Goal: Task Accomplishment & Management: Manage account settings

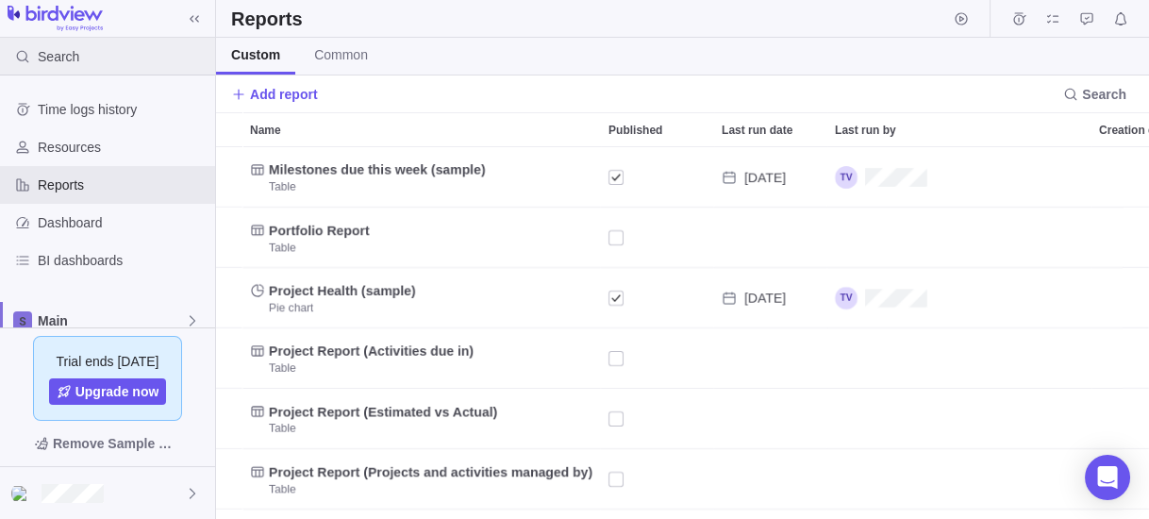
scroll to position [360, 921]
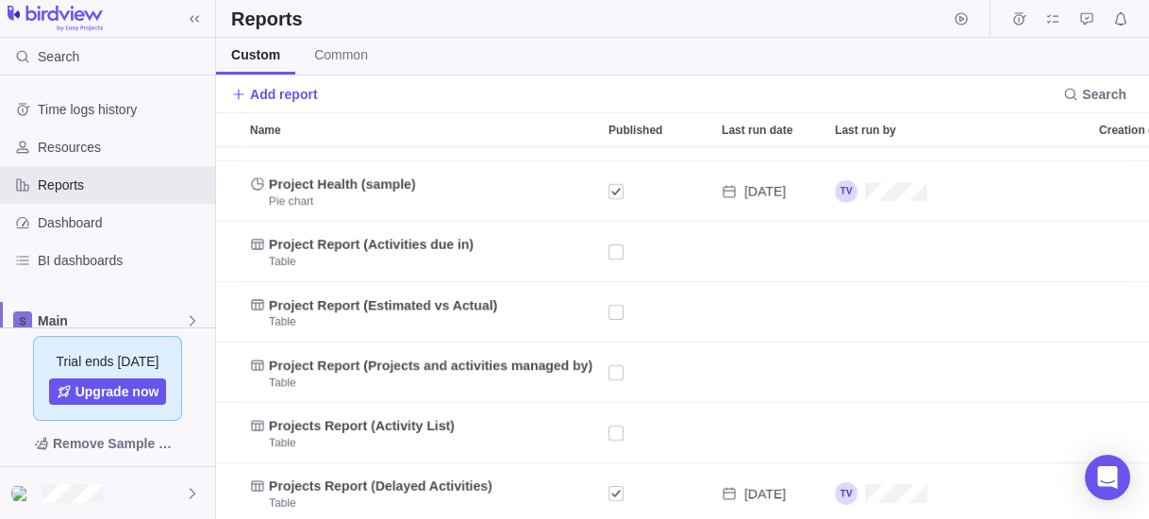
click at [256, 58] on span "Custom" at bounding box center [255, 54] width 49 height 19
click at [274, 14] on h2 "Reports" at bounding box center [267, 19] width 72 height 26
click at [192, 18] on icon at bounding box center [194, 18] width 15 height 15
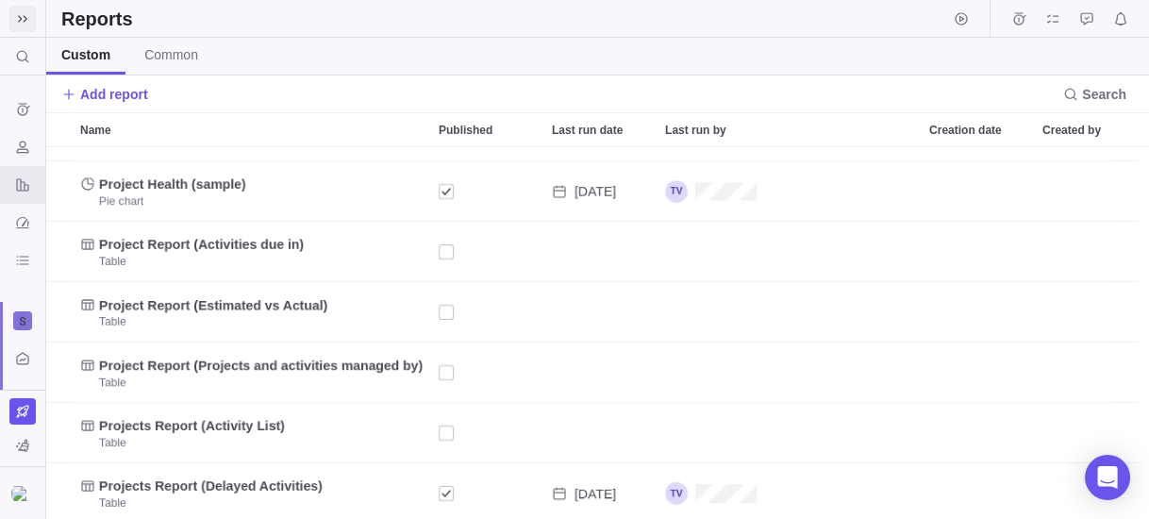
scroll to position [11, 11]
click at [26, 14] on icon at bounding box center [22, 18] width 15 height 15
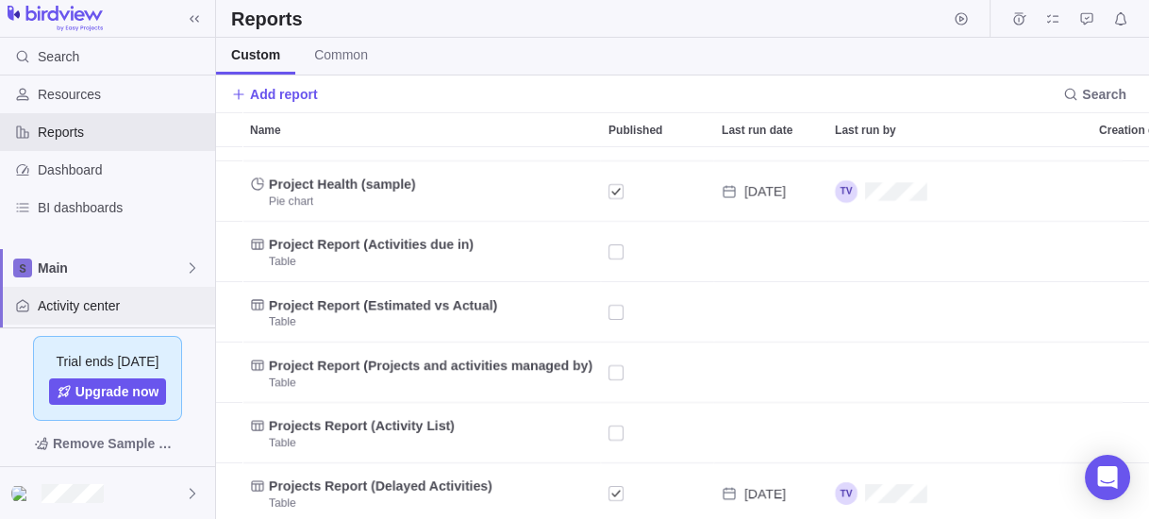
scroll to position [75, 0]
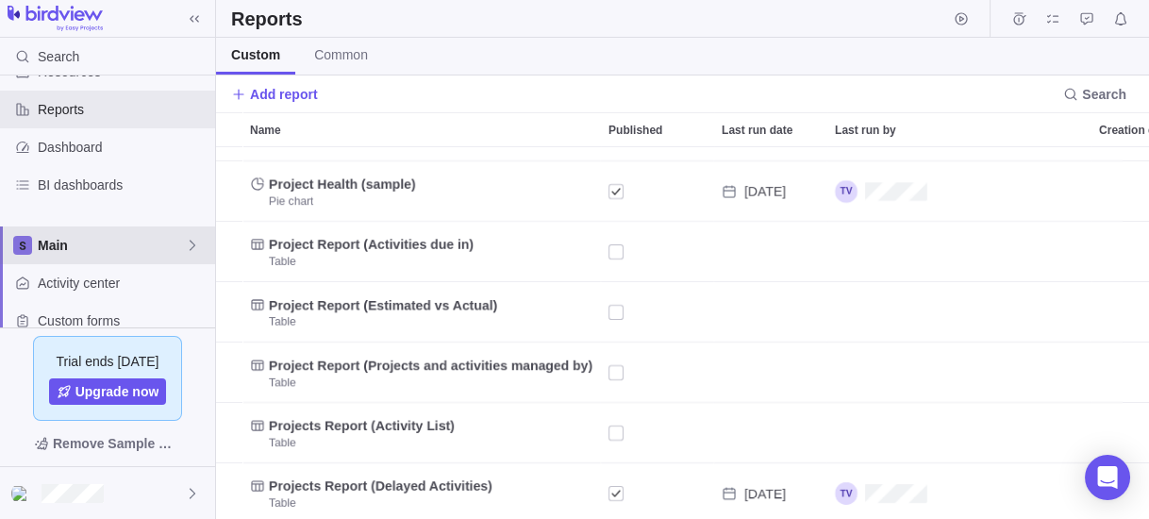
click at [80, 242] on span "Main" at bounding box center [111, 245] width 147 height 19
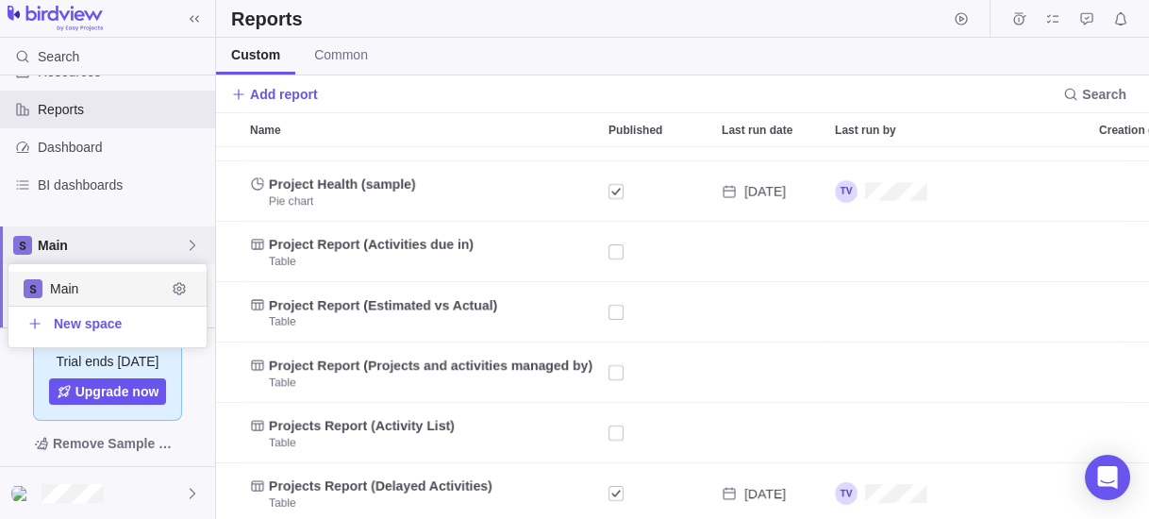
scroll to position [71, 188]
click at [103, 289] on span "Main" at bounding box center [108, 288] width 116 height 19
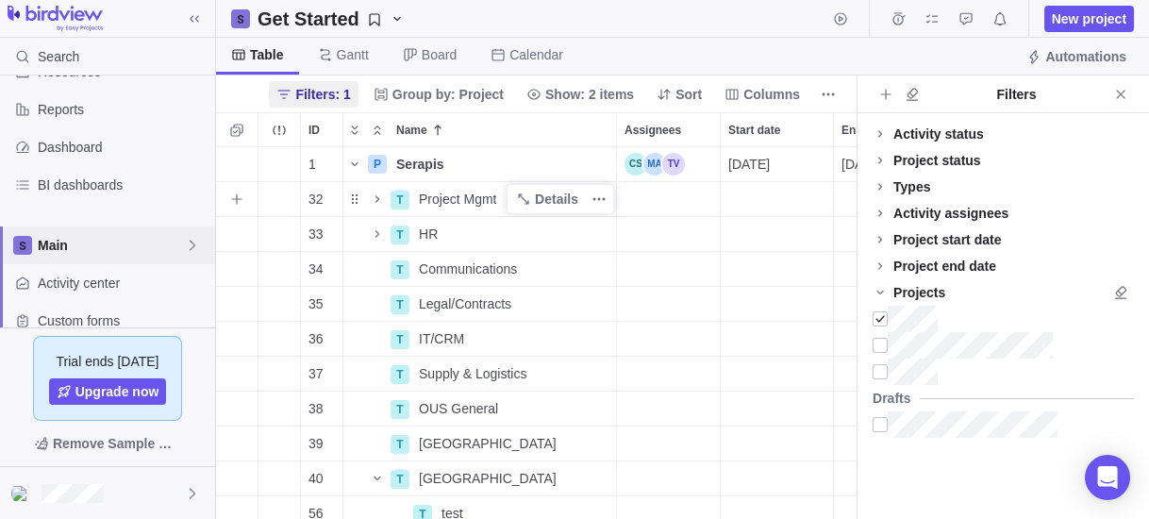
scroll to position [360, 629]
click at [236, 13] on icon at bounding box center [240, 18] width 11 height 11
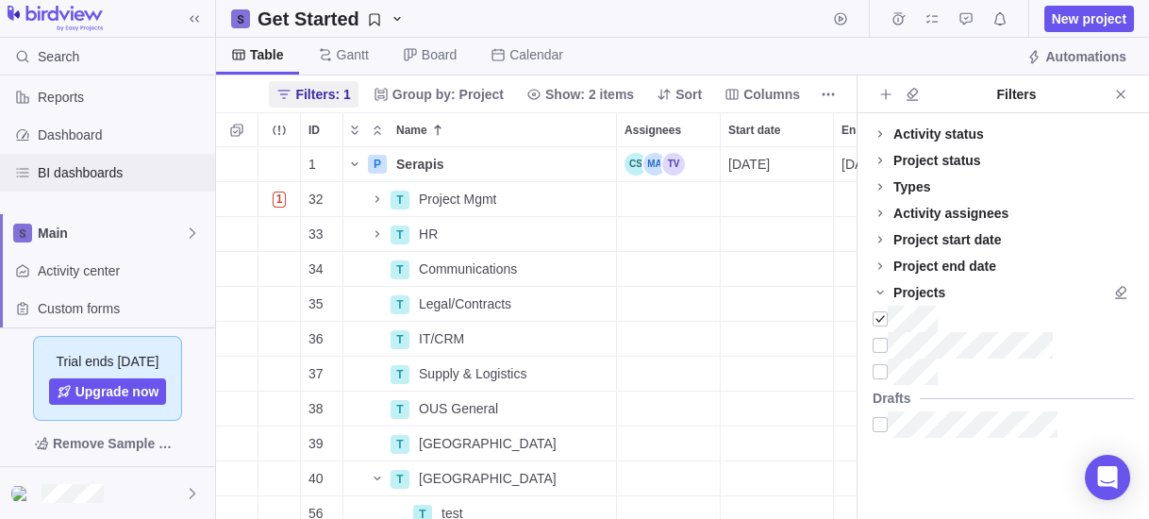
scroll to position [85, 0]
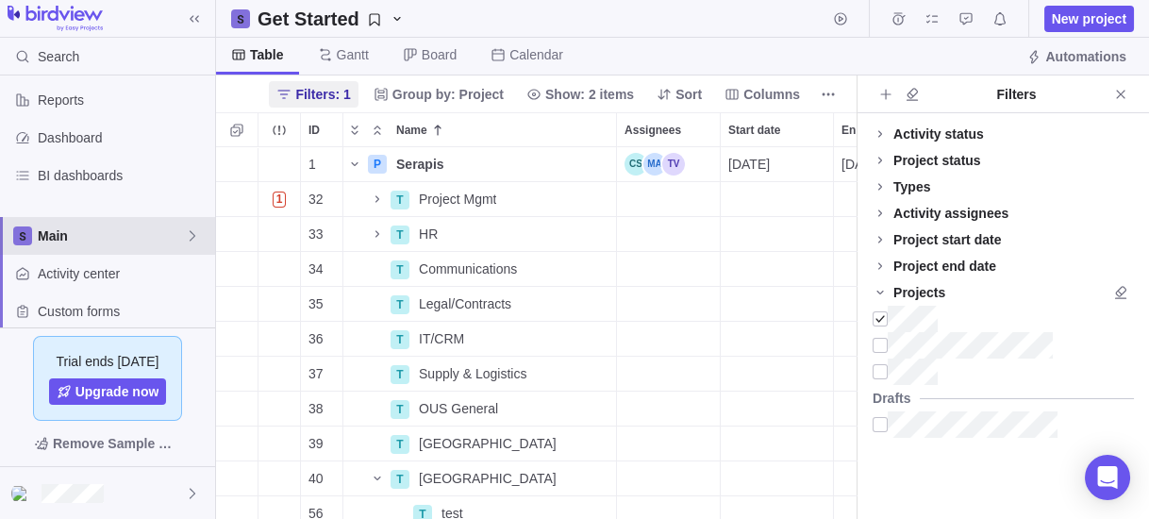
click at [132, 232] on span "Main" at bounding box center [111, 235] width 147 height 19
click at [189, 283] on span "Edit space settings" at bounding box center [179, 278] width 26 height 26
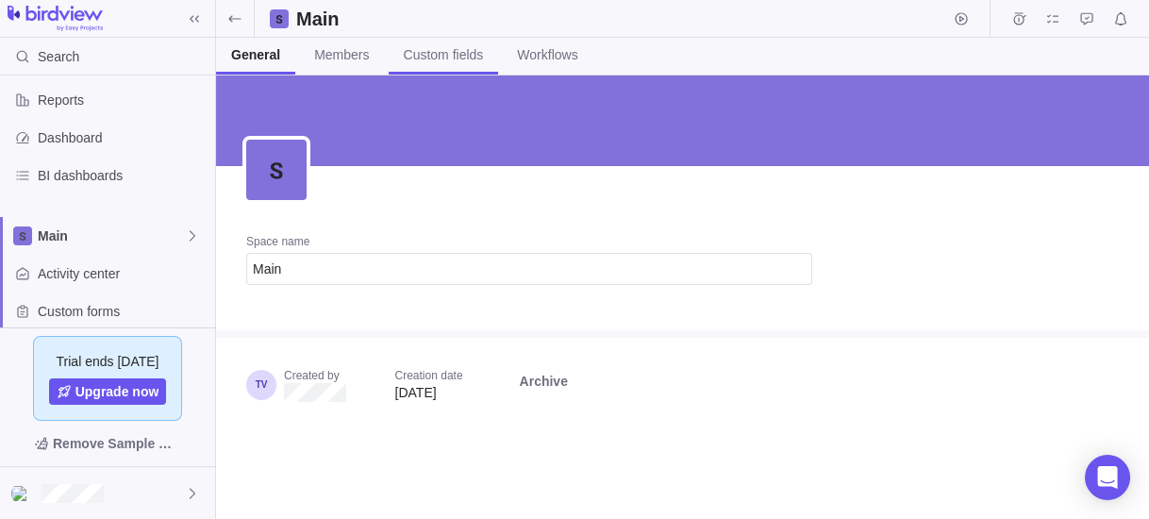
click at [393, 53] on link "Custom fields" at bounding box center [444, 56] width 110 height 37
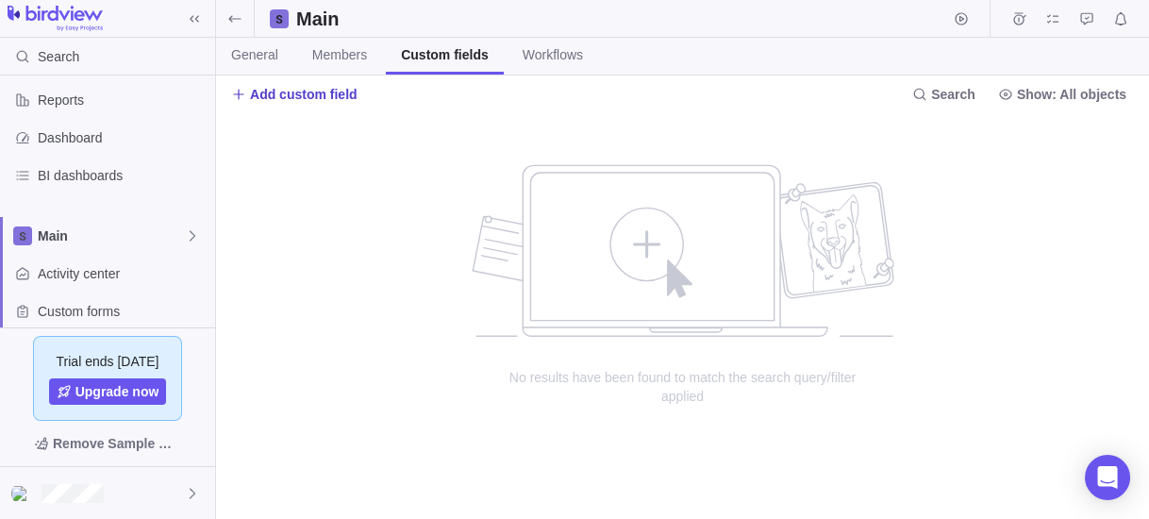
click at [279, 91] on span "Add custom field" at bounding box center [304, 94] width 108 height 19
click at [357, 136] on input "text" at bounding box center [419, 128] width 375 height 34
click at [365, 164] on span "Create custom field" at bounding box center [334, 169] width 114 height 19
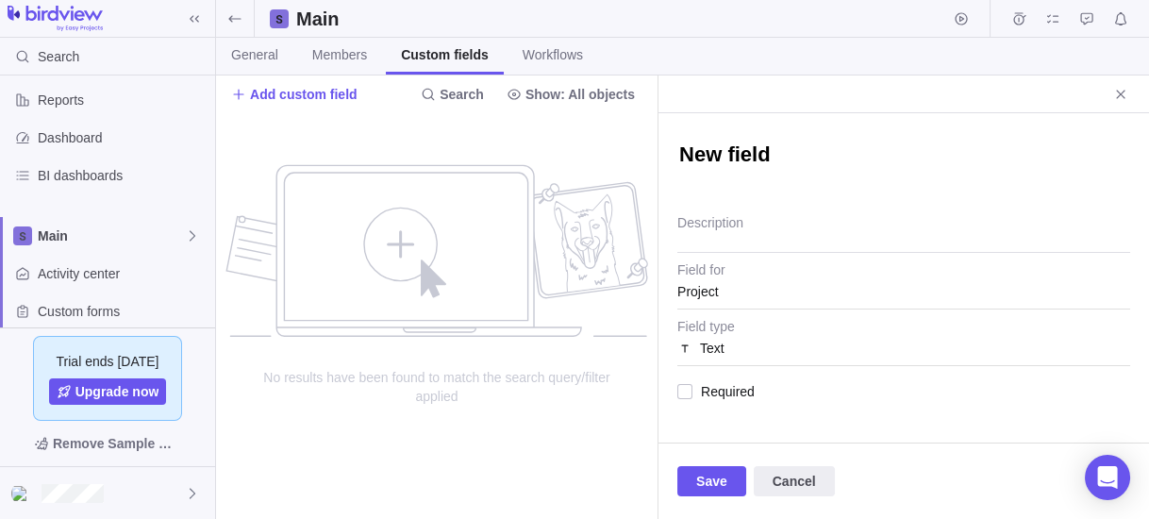
click at [754, 163] on textarea "New field" at bounding box center [903, 156] width 453 height 31
drag, startPoint x: 779, startPoint y: 155, endPoint x: 628, endPoint y: 158, distance: 150.9
click at [628, 158] on div "Main General Members Custom fields Workflows Add custom field Search Show: All …" at bounding box center [682, 259] width 933 height 519
type textarea "x"
type textarea "W"
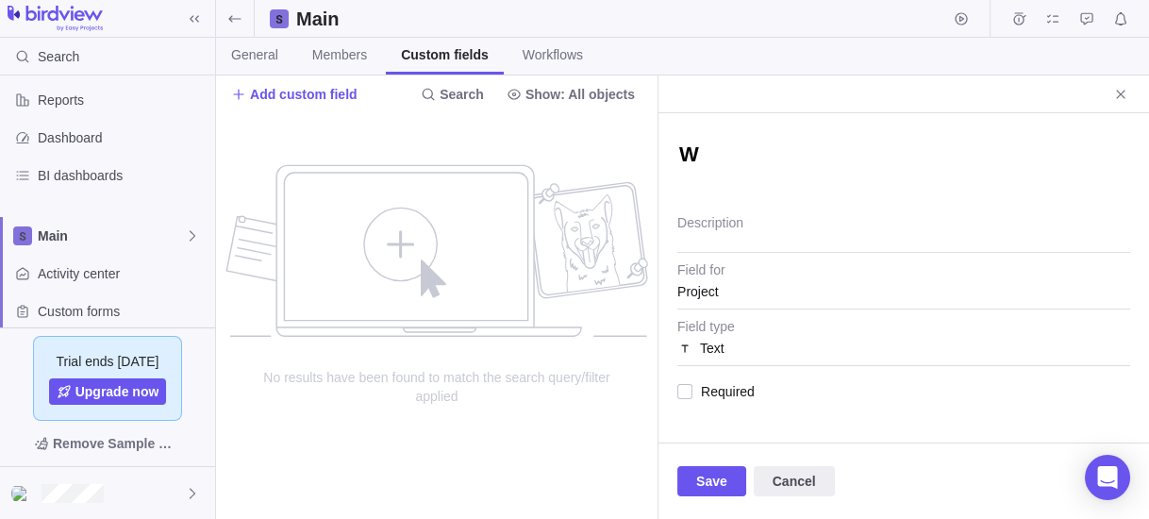
type textarea "x"
type textarea "Wo"
type textarea "x"
type textarea "Wor"
type textarea "x"
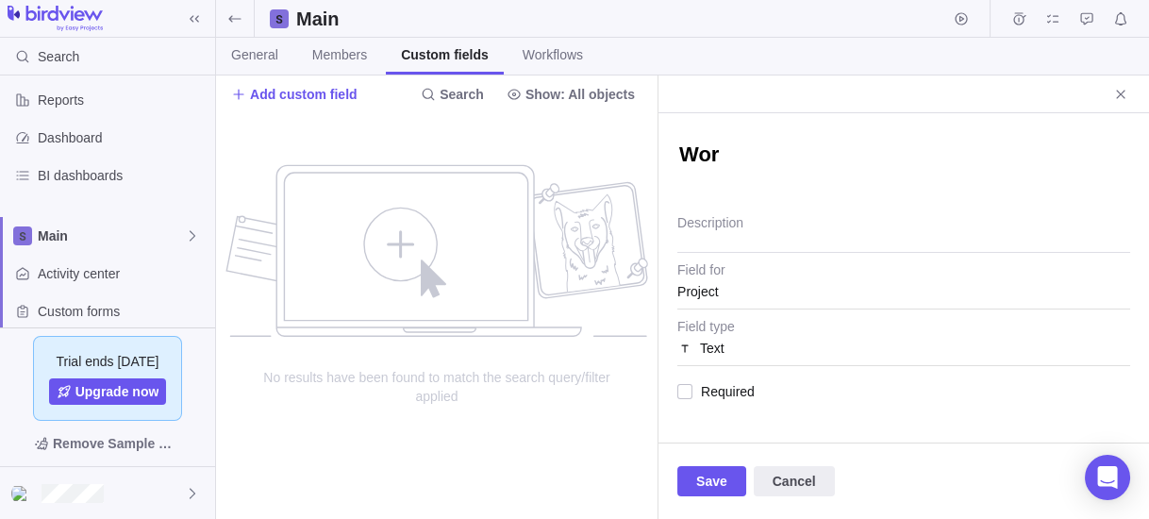
type textarea "Work"
type textarea "x"
type textarea "Works"
type textarea "x"
type textarea "Workst"
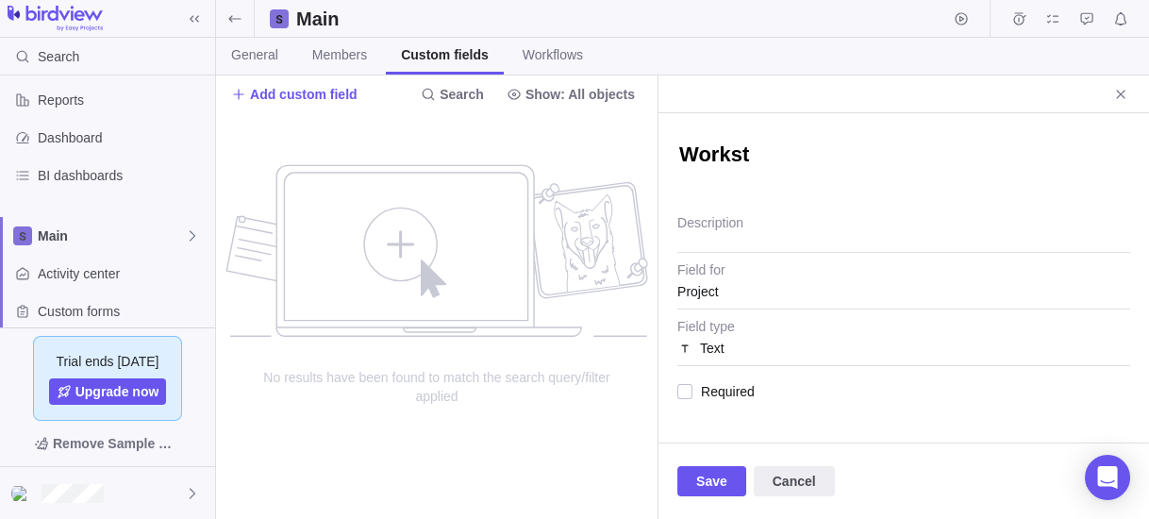
type textarea "x"
type textarea "Workstr"
type textarea "x"
type textarea "Workstre"
type textarea "x"
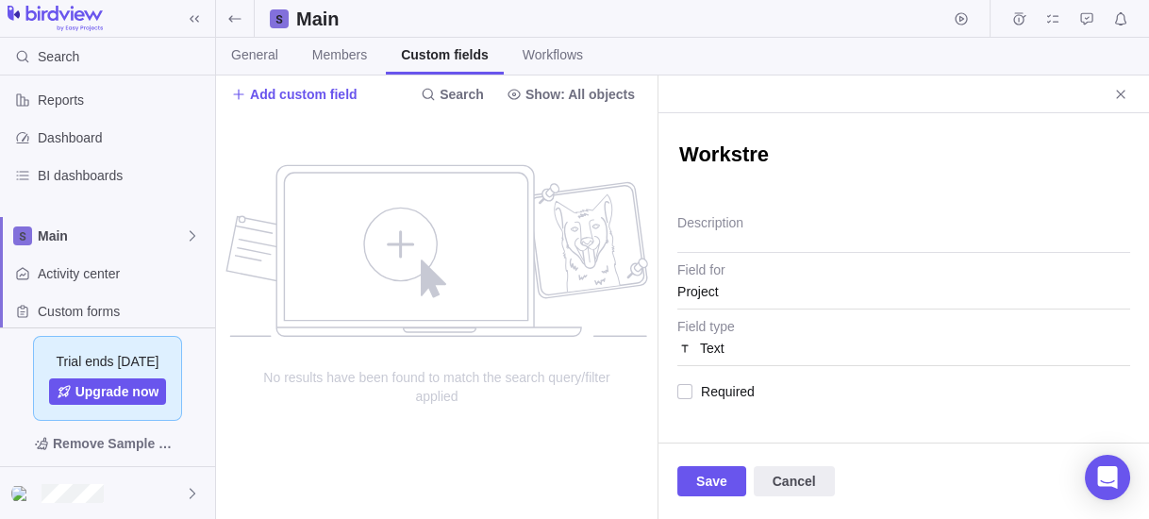
type textarea "Workstrea"
type textarea "x"
type textarea "Workstream"
click at [726, 227] on textarea "Description" at bounding box center [903, 229] width 453 height 48
click at [727, 241] on textarea "Description" at bounding box center [903, 229] width 453 height 48
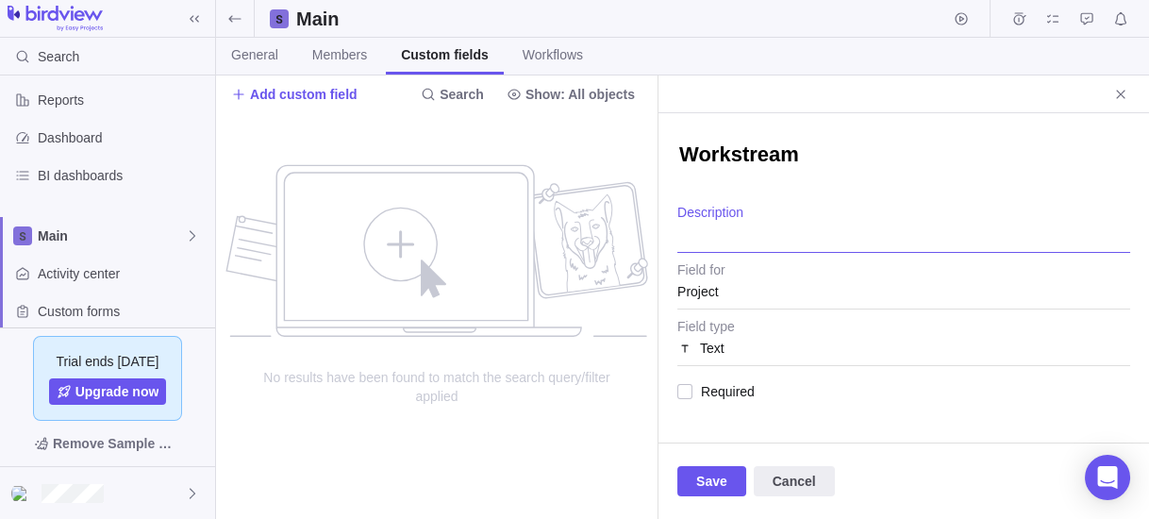
scroll to position [75, 0]
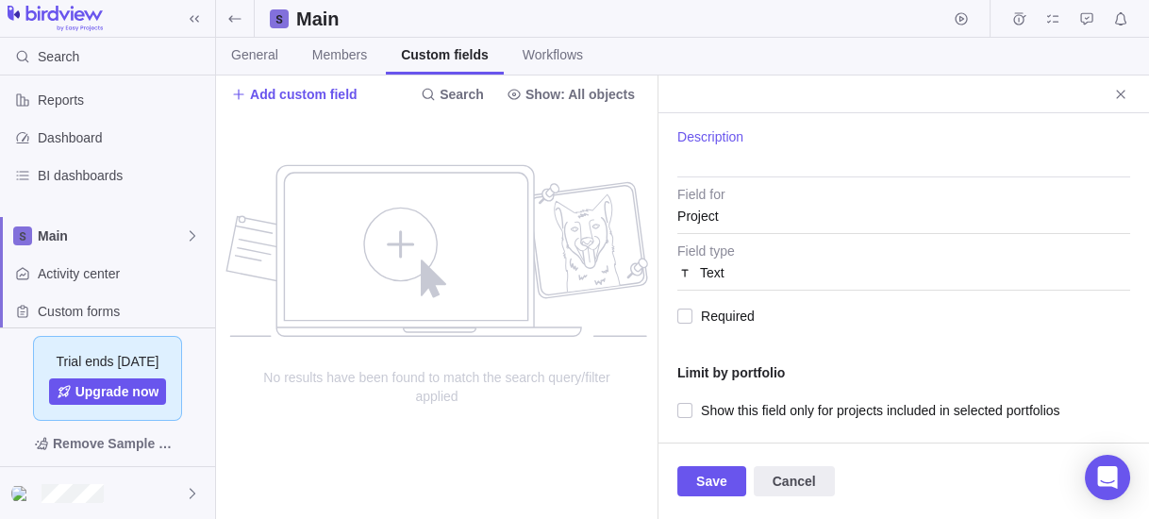
click at [721, 209] on div "Project" at bounding box center [903, 216] width 453 height 34
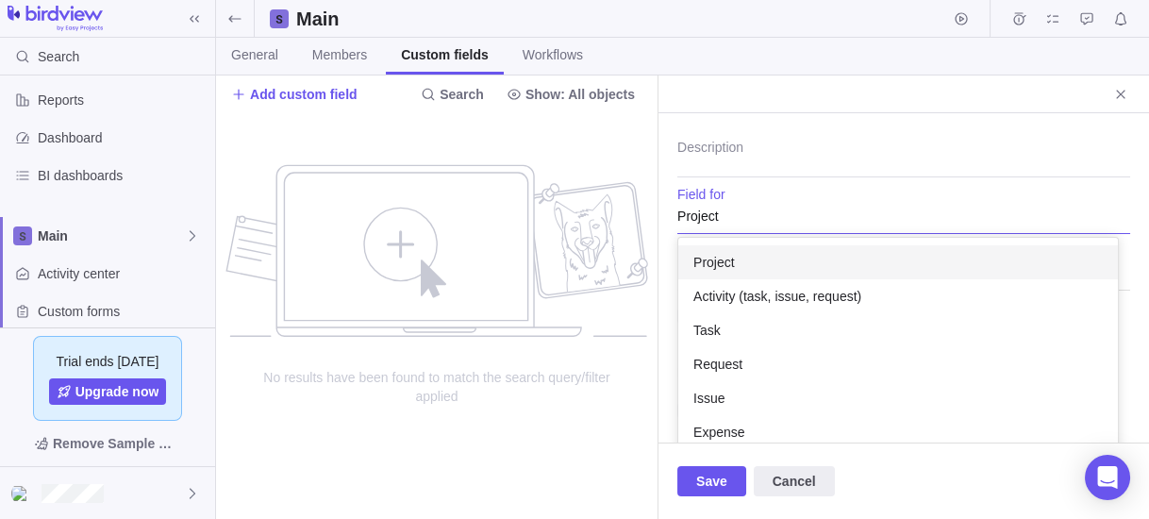
scroll to position [121, 0]
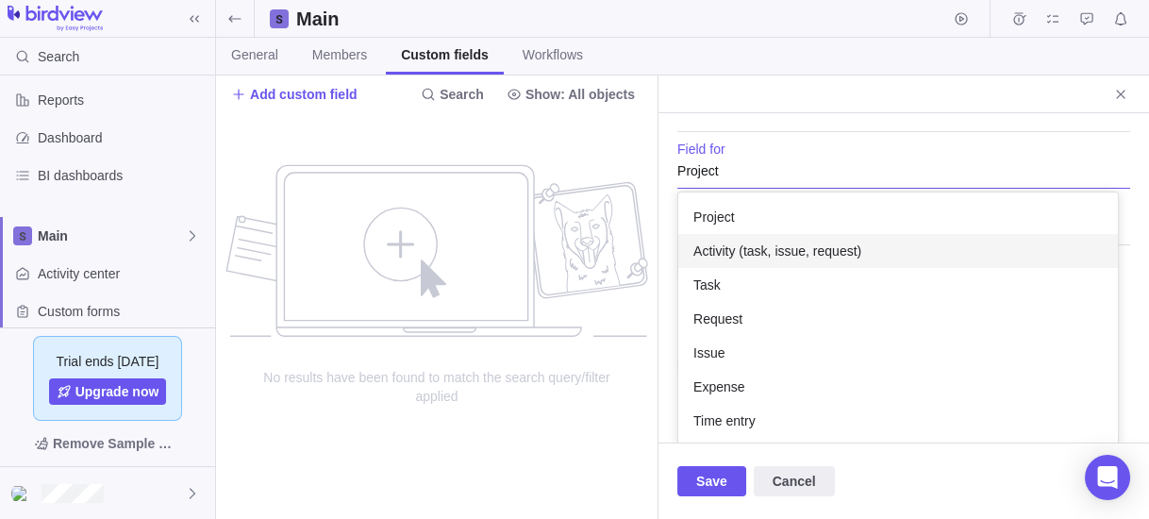
click at [742, 248] on span "Activity (task, issue, request)" at bounding box center [777, 250] width 168 height 19
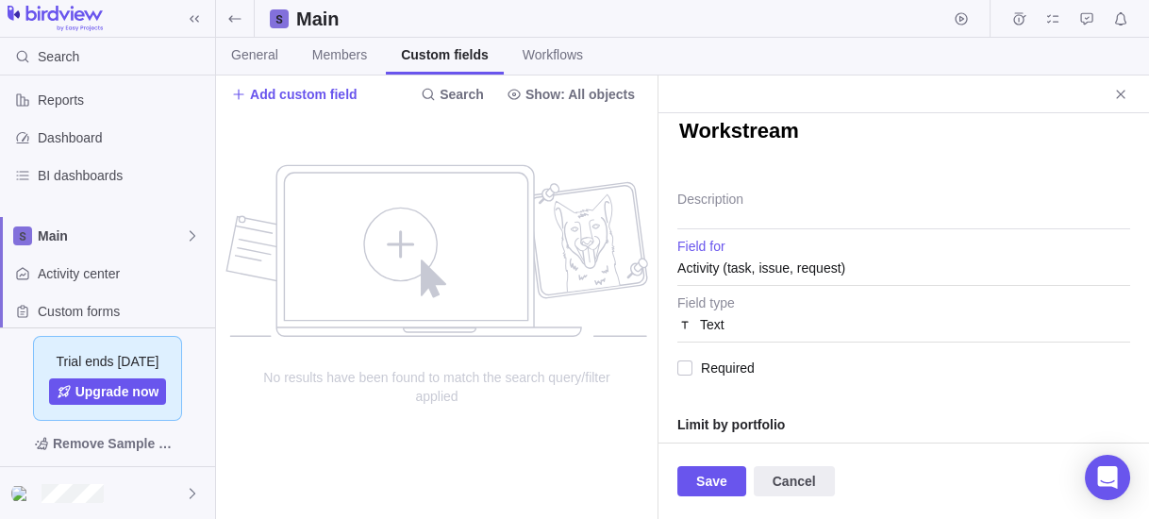
scroll to position [0, 0]
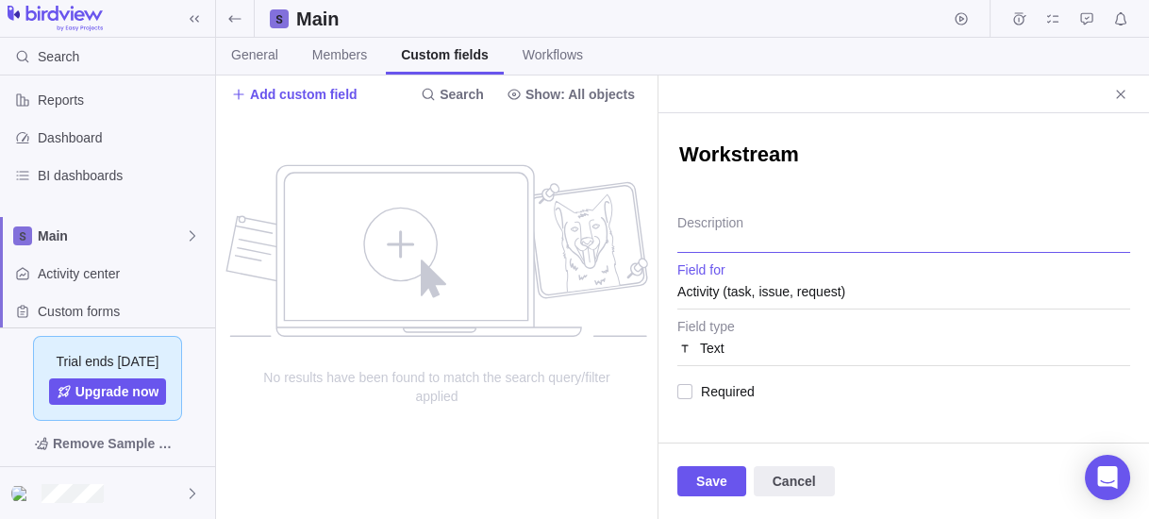
click at [722, 227] on textarea "Description" at bounding box center [903, 229] width 453 height 48
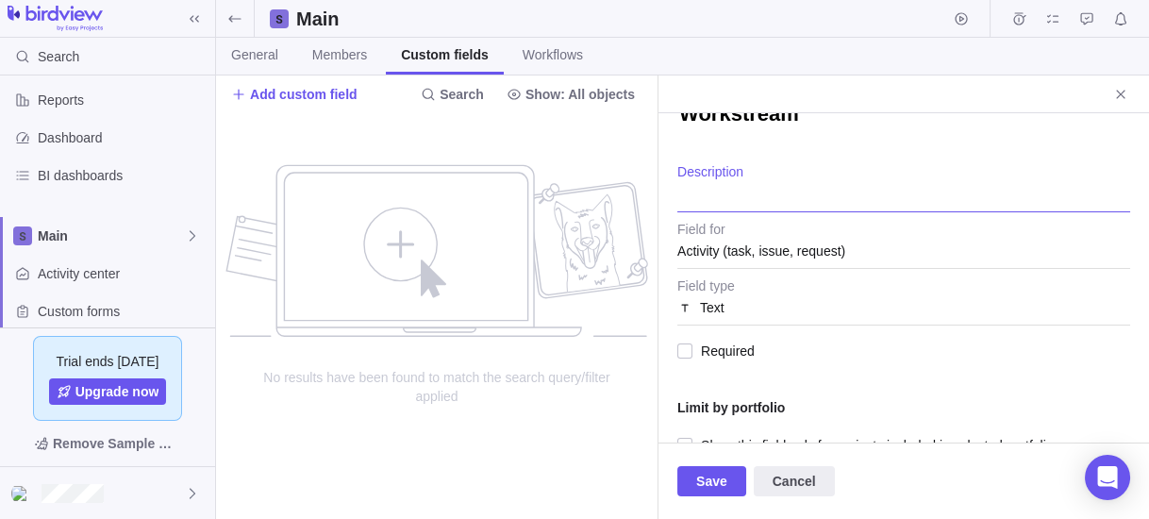
scroll to position [75, 0]
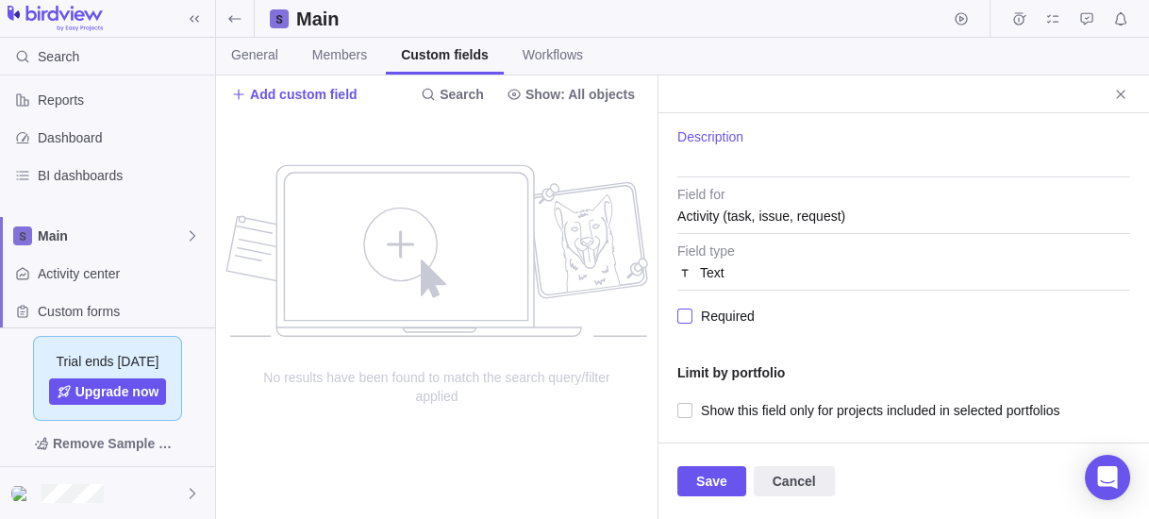
click at [721, 311] on span "Required" at bounding box center [723, 316] width 62 height 26
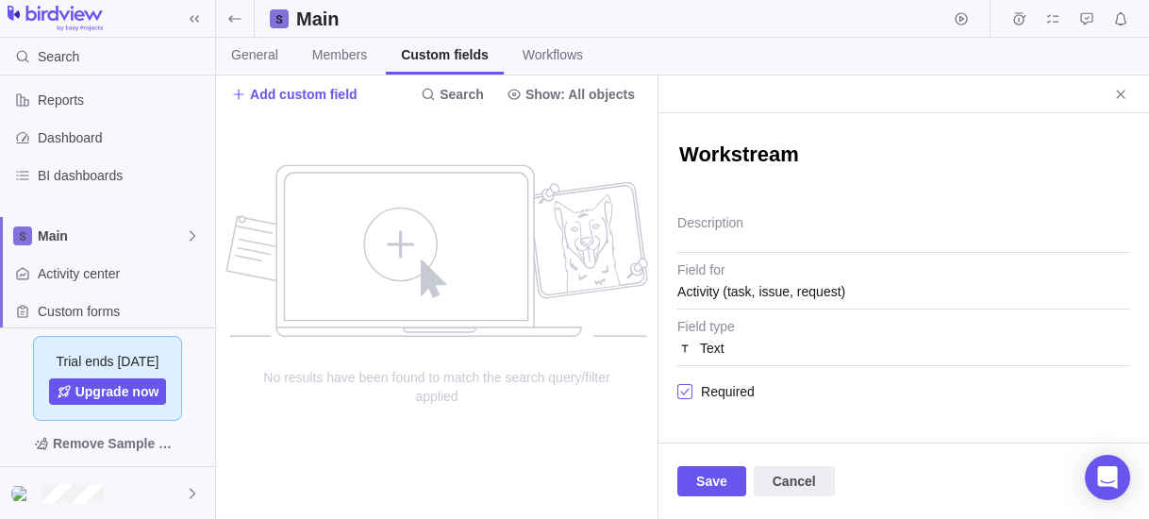
scroll to position [0, 0]
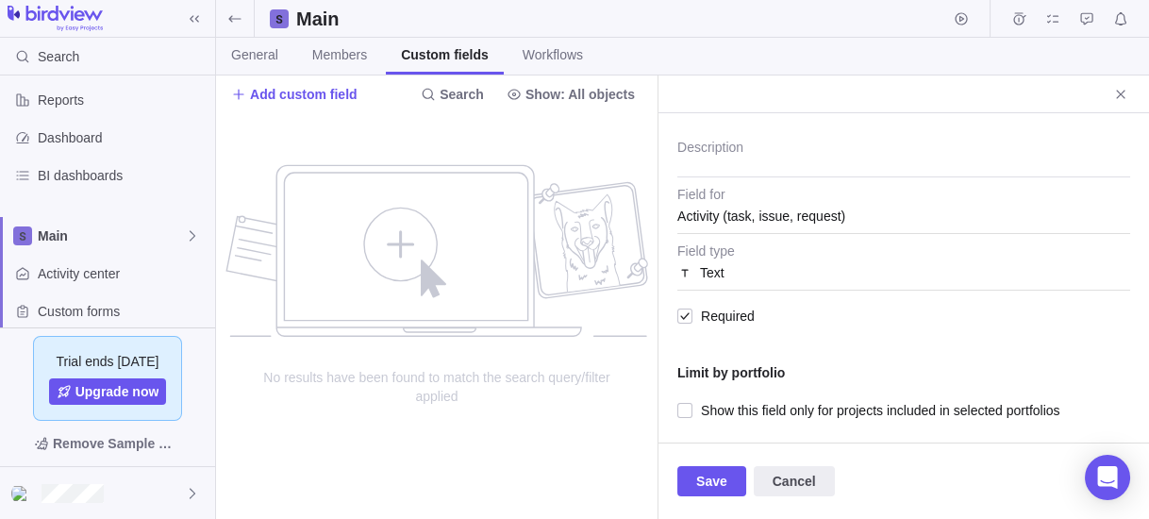
click at [727, 279] on div "Text" at bounding box center [903, 273] width 453 height 34
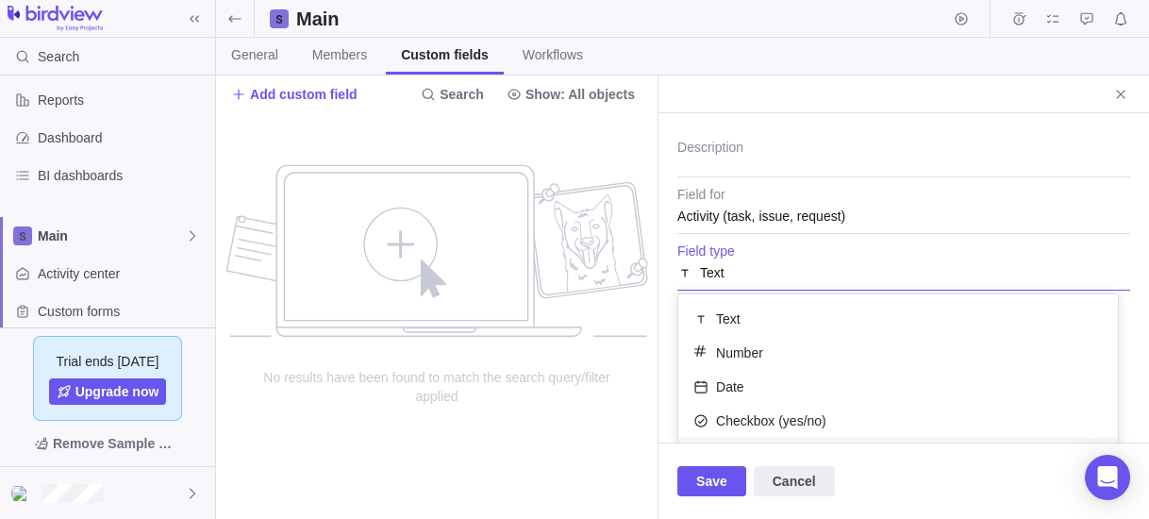
scroll to position [255, 0]
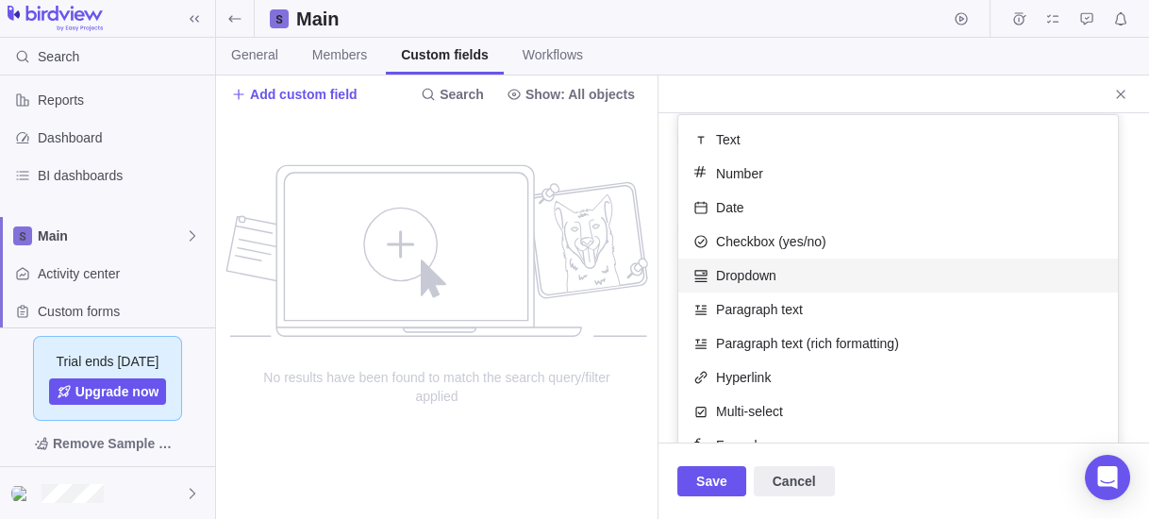
click at [764, 275] on span "Dropdown" at bounding box center [746, 275] width 60 height 19
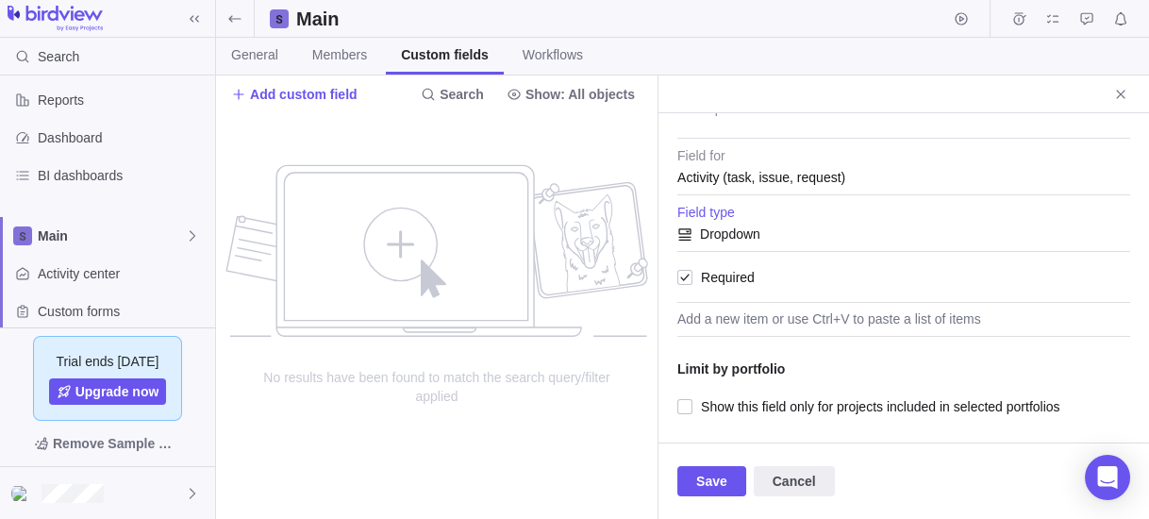
scroll to position [61, 0]
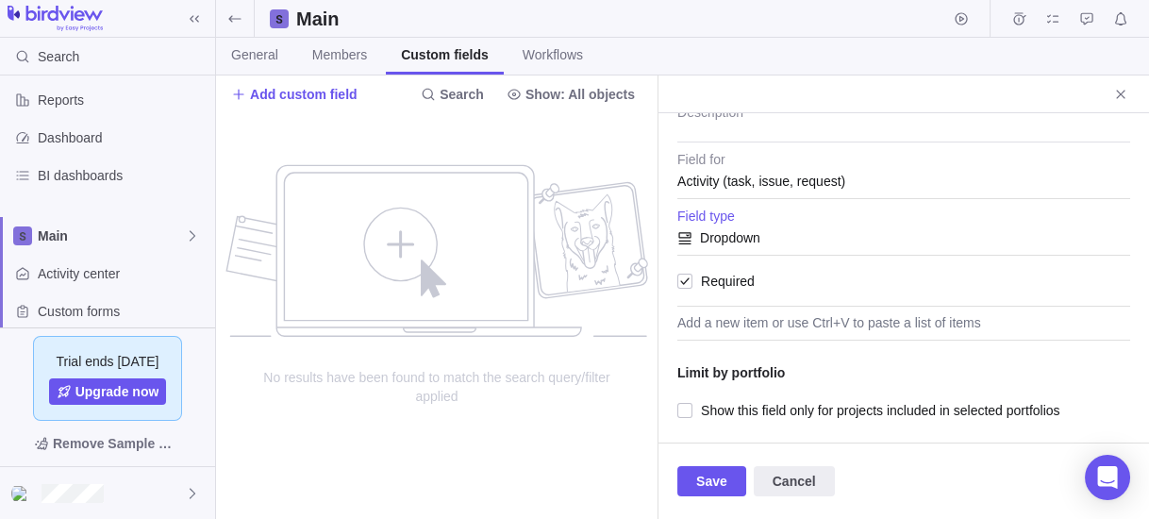
click at [746, 238] on span "Dropdown" at bounding box center [730, 238] width 60 height 34
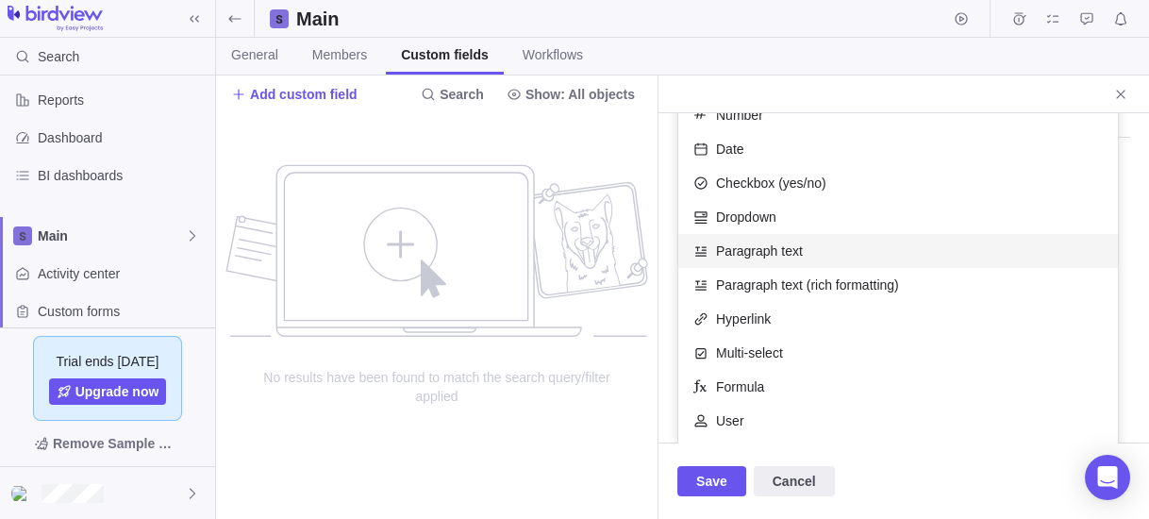
scroll to position [313, 0]
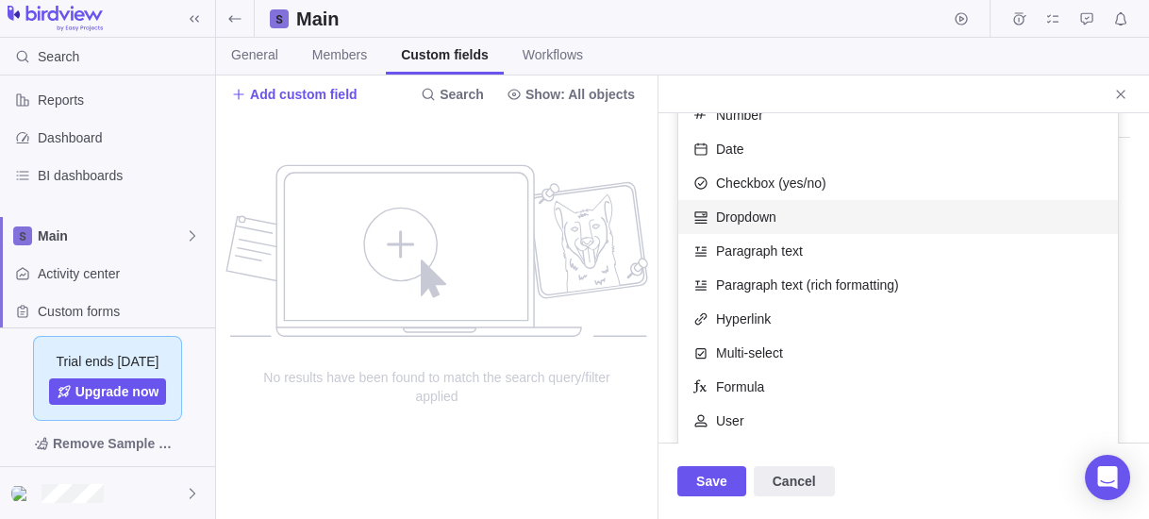
click at [764, 222] on span "Dropdown" at bounding box center [746, 217] width 60 height 19
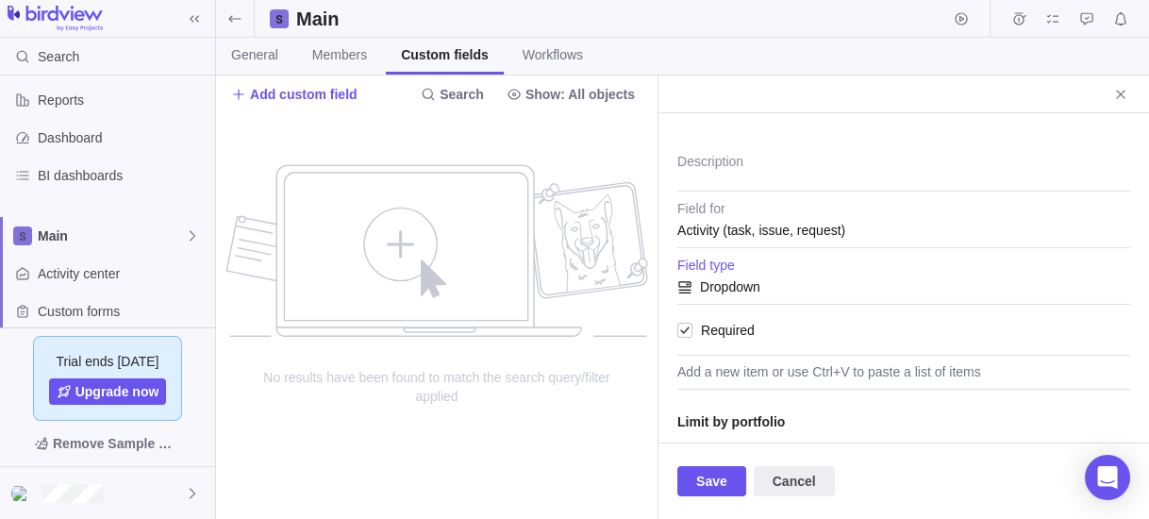
scroll to position [110, 0]
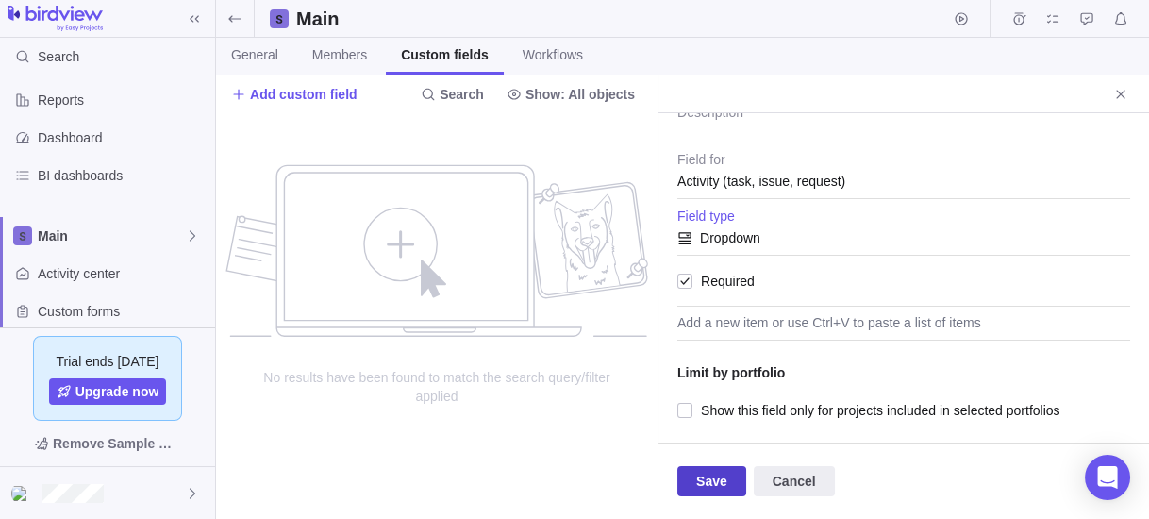
click at [709, 479] on span "Save" at bounding box center [711, 481] width 31 height 23
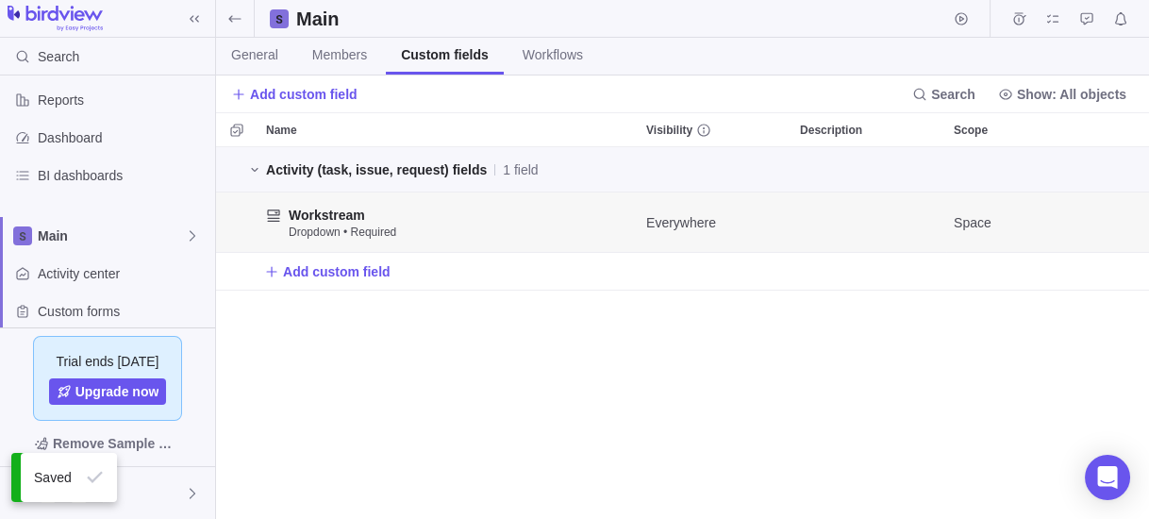
scroll to position [360, 921]
click at [1081, 225] on span "Edit" at bounding box center [1069, 222] width 26 height 26
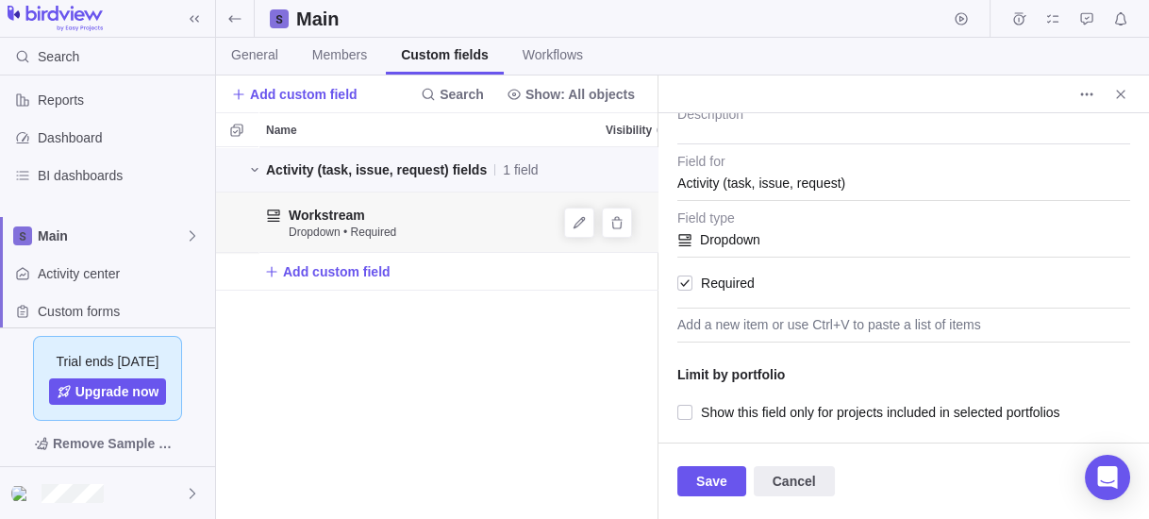
scroll to position [110, 0]
type textarea "x"
click at [763, 320] on div "Add a new item or use Ctrl+V to paste a list of items" at bounding box center [903, 324] width 453 height 34
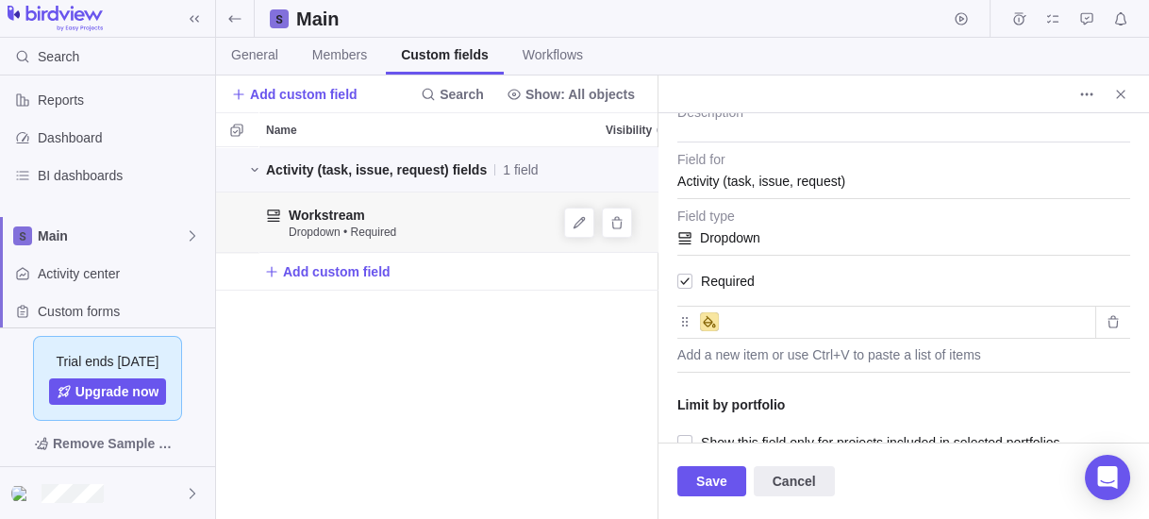
click at [759, 321] on input "text" at bounding box center [906, 321] width 361 height 23
type input "T"
type input "Global"
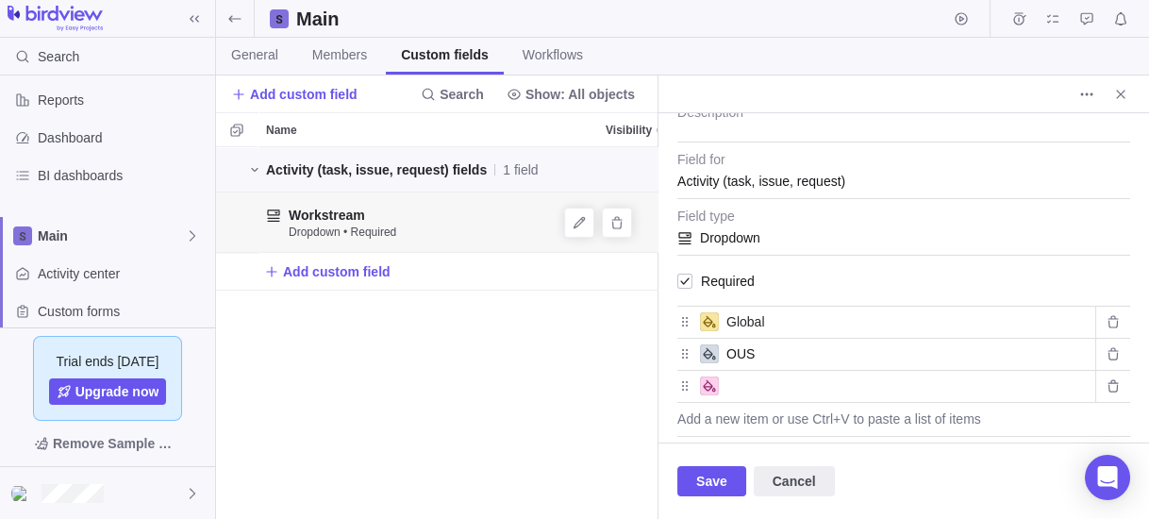
click at [734, 342] on input "OUS" at bounding box center [906, 353] width 361 height 23
type input "US"
type input "[GEOGRAPHIC_DATA]"
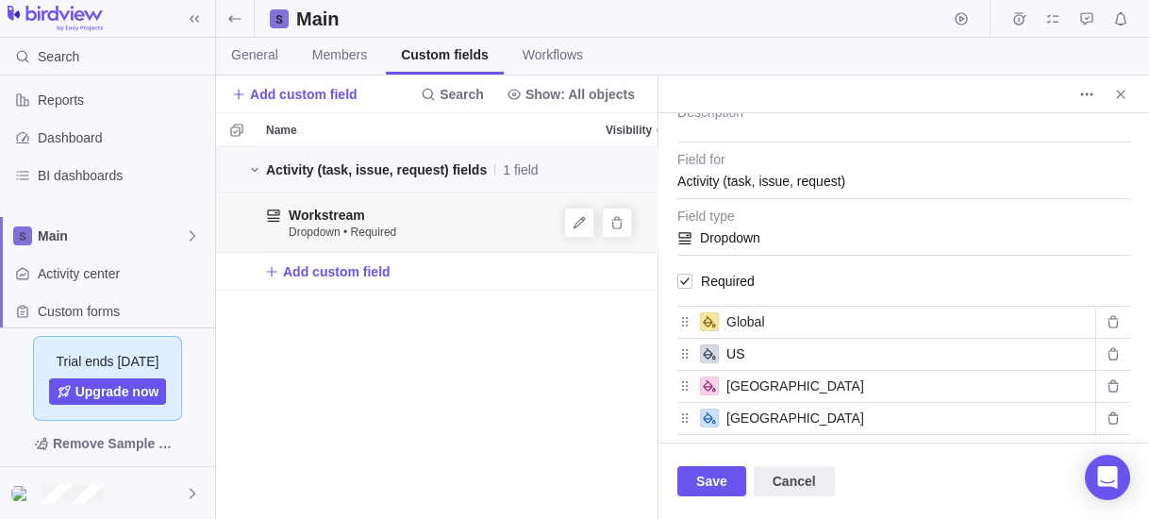
scroll to position [125, 0]
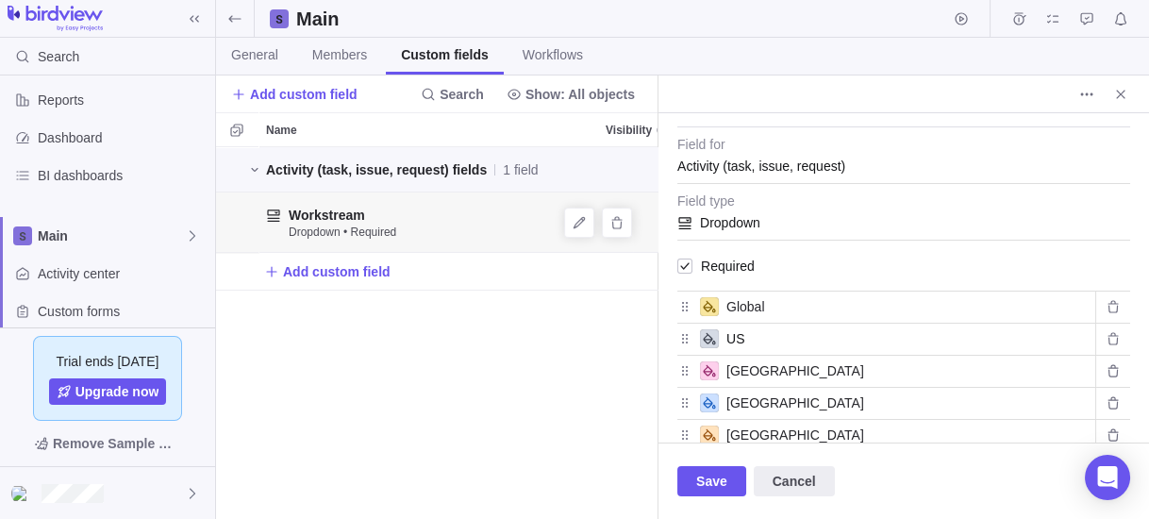
type input "[GEOGRAPHIC_DATA]"
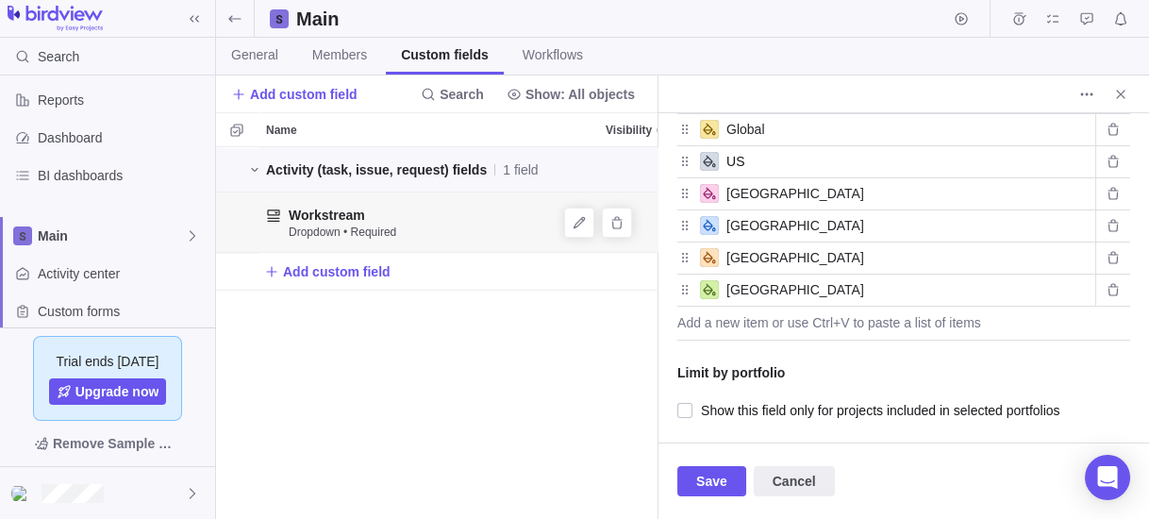
type input "[GEOGRAPHIC_DATA]"
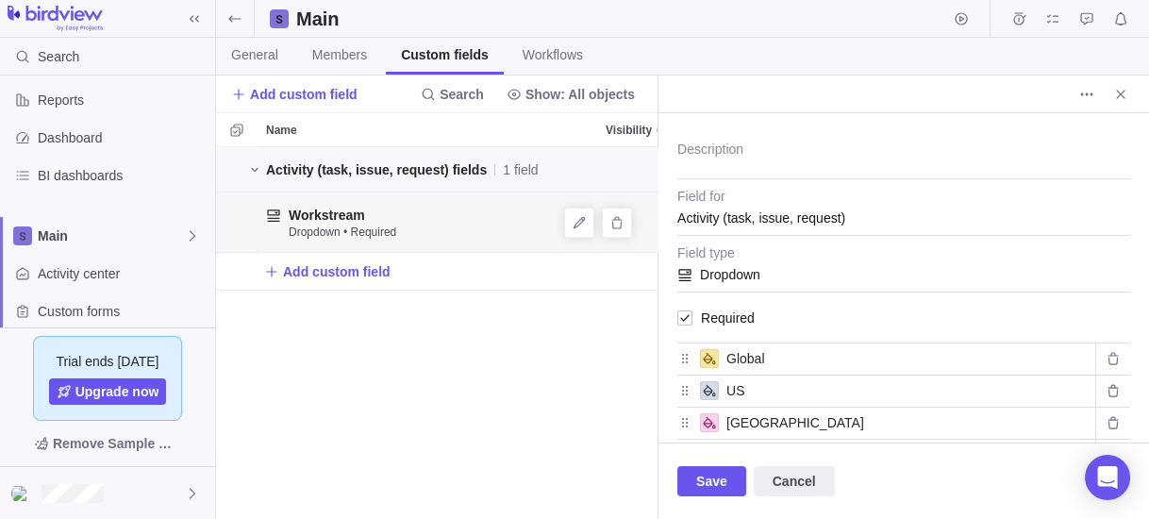
scroll to position [0, 0]
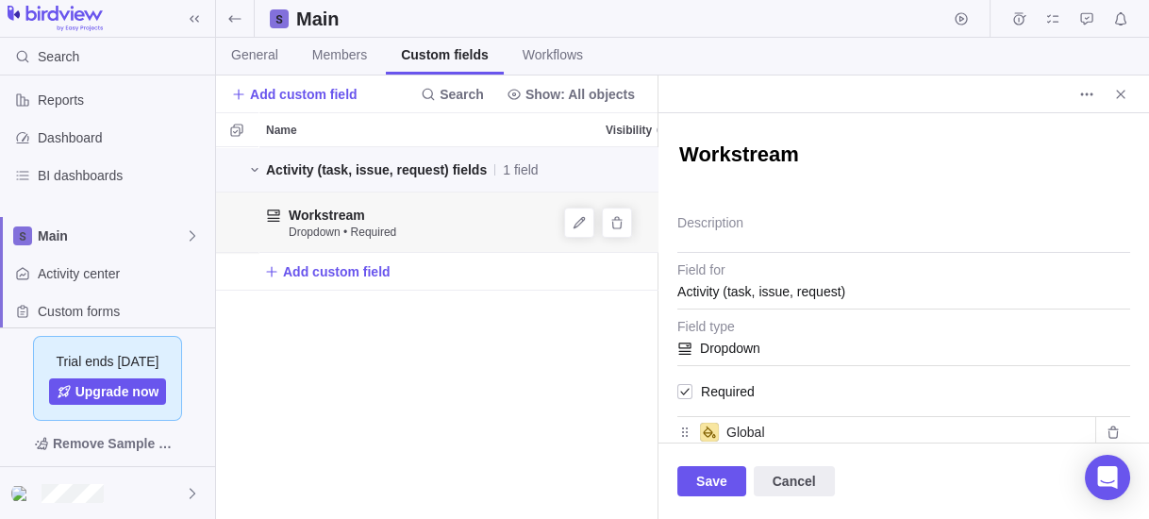
type input "[GEOGRAPHIC_DATA]"
click at [755, 154] on textarea "Workstream" at bounding box center [903, 156] width 453 height 31
click at [788, 160] on textarea "Workstream" at bounding box center [903, 156] width 453 height 31
click at [788, 159] on textarea "Workstream" at bounding box center [903, 156] width 453 height 31
click at [821, 162] on textarea "Workstream" at bounding box center [903, 156] width 453 height 31
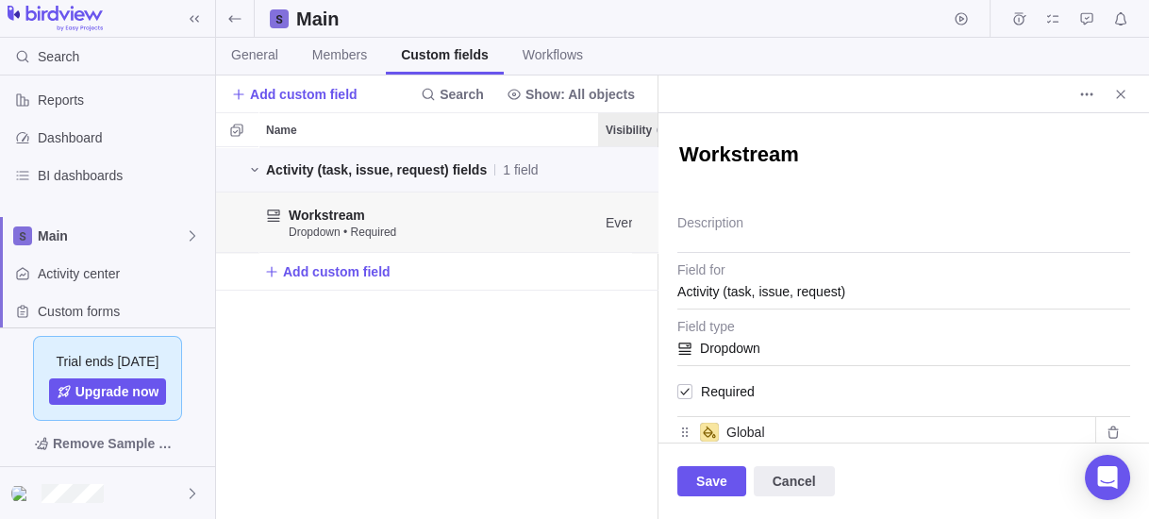
drag, startPoint x: 791, startPoint y: 150, endPoint x: 626, endPoint y: 139, distance: 165.4
click at [626, 139] on div "Main General Members Custom fields Workflows Add custom field Search Show: All …" at bounding box center [682, 259] width 933 height 519
type textarea "x"
type textarea "C"
type textarea "x"
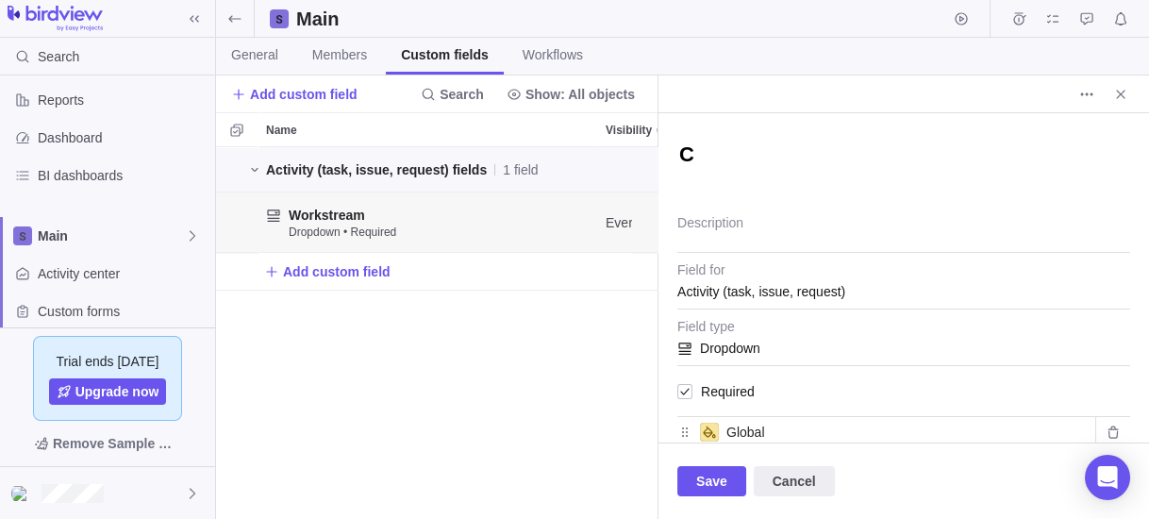
type textarea "Co"
type textarea "x"
type textarea "Cou"
type textarea "x"
type textarea "Coun"
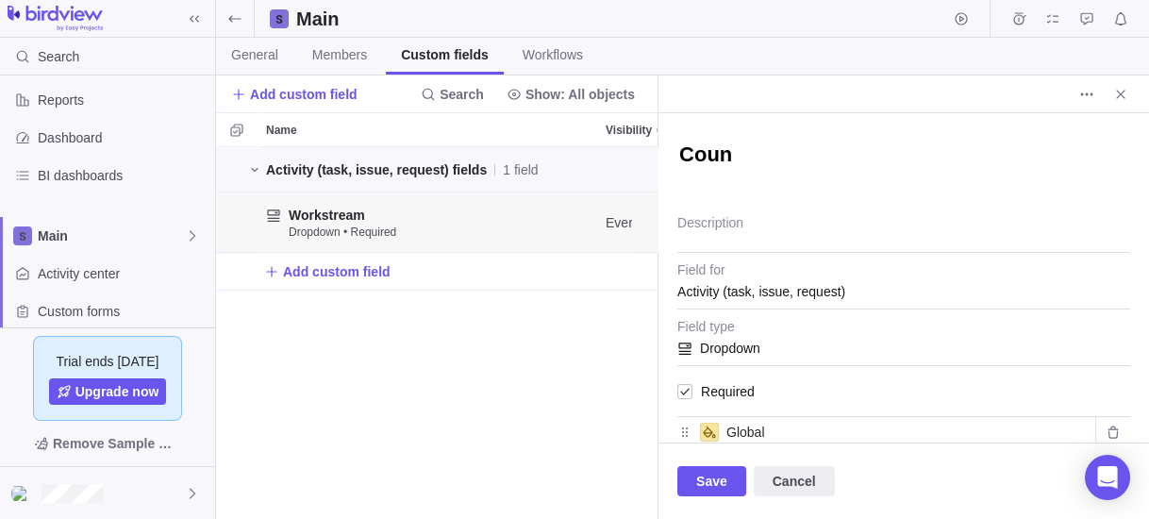
type textarea "x"
type textarea "Count"
type textarea "x"
type textarea "Country"
type textarea "x"
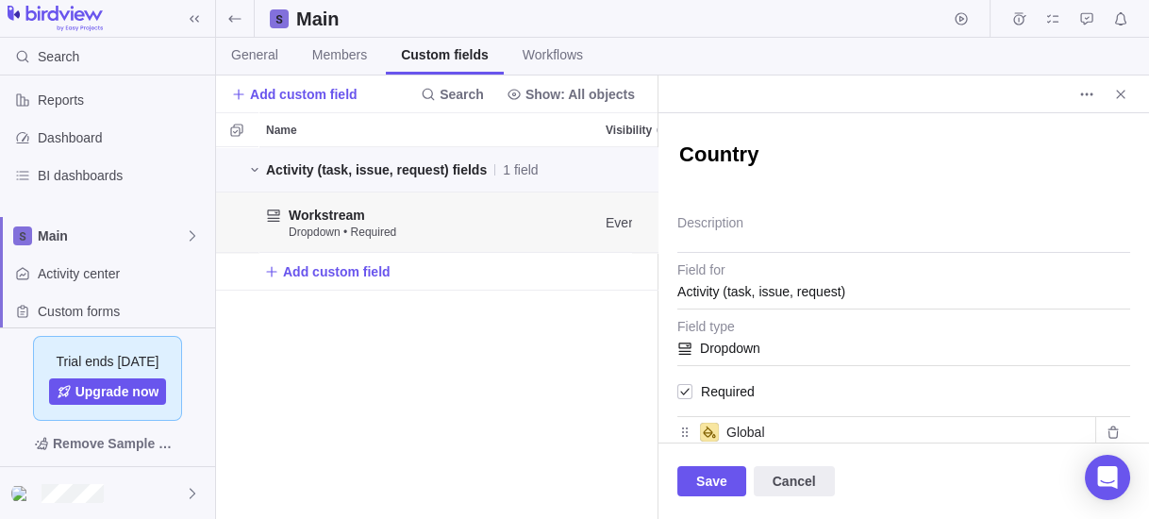
type textarea "Country"
type textarea "x"
type textarea "Country S"
type textarea "x"
type textarea "Country Sc"
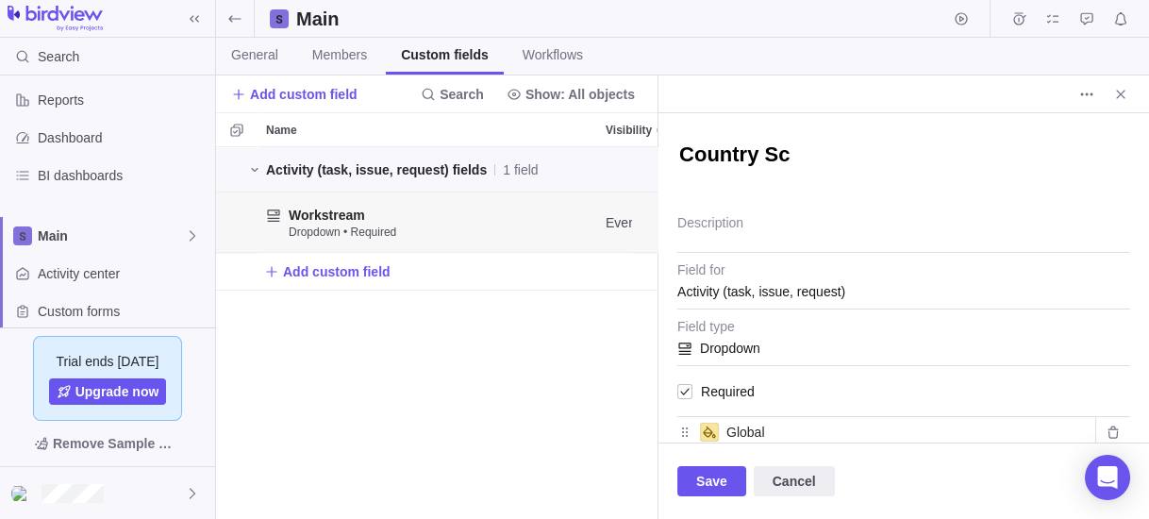
type textarea "x"
type textarea "Country Sco"
type textarea "x"
type textarea "Country Scope"
type textarea "x"
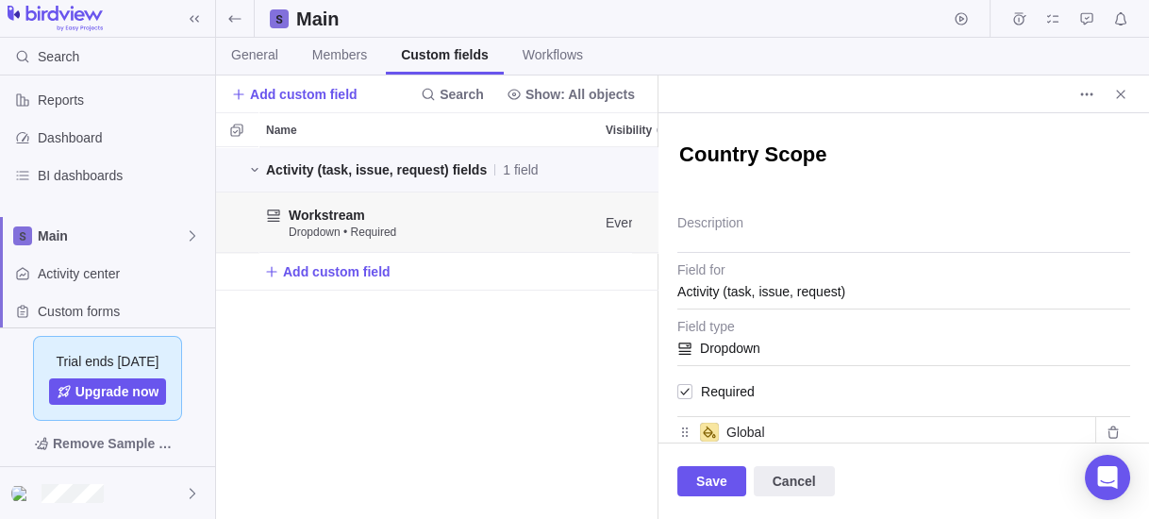
type textarea "Country Scop"
type textarea "x"
type textarea "Country Sco"
type textarea "x"
type textarea "Country Sc"
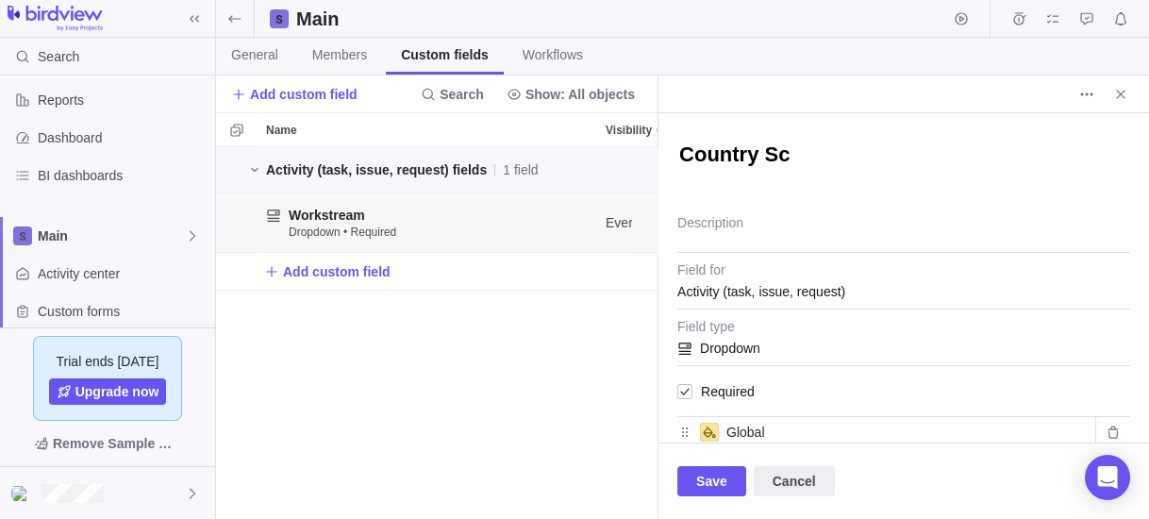
type textarea "x"
type textarea "Country S"
type textarea "x"
type textarea "Country"
type textarea "x"
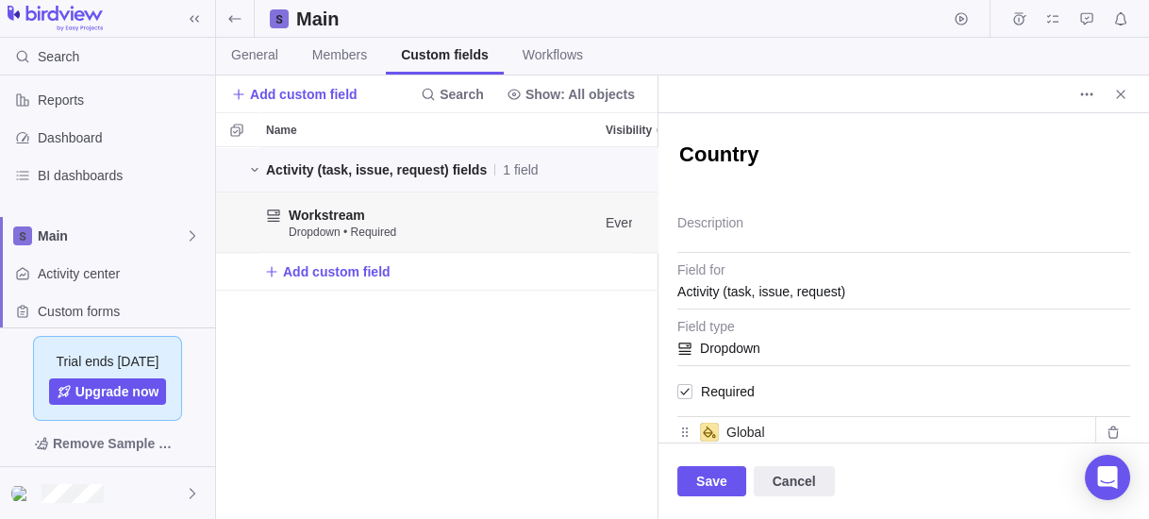
type textarea "Country"
type textarea "x"
type textarea "Countr"
type textarea "x"
type textarea "Count"
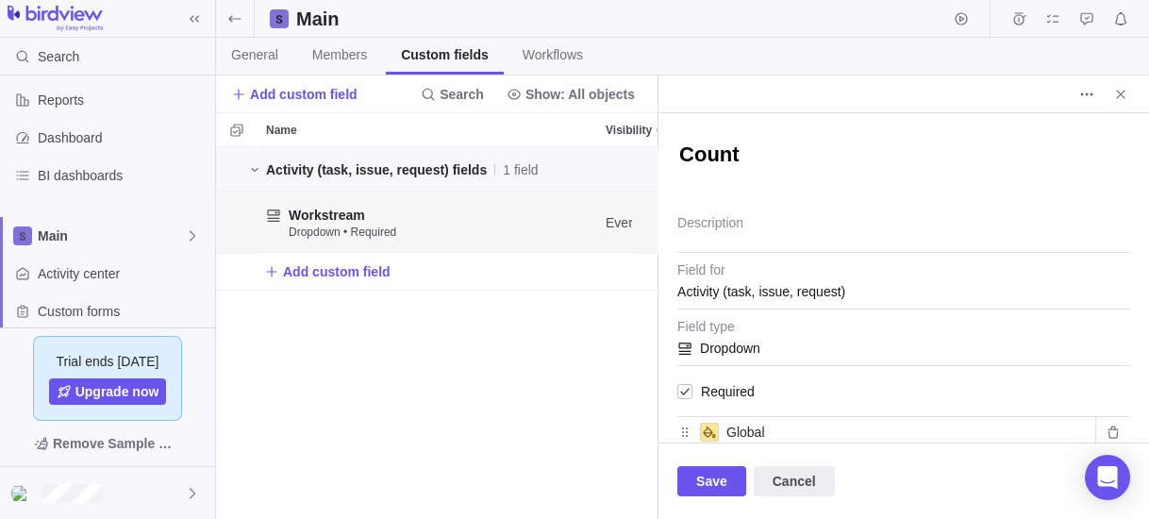
type textarea "x"
type textarea "Coun"
type textarea "x"
type textarea "Cou"
type textarea "x"
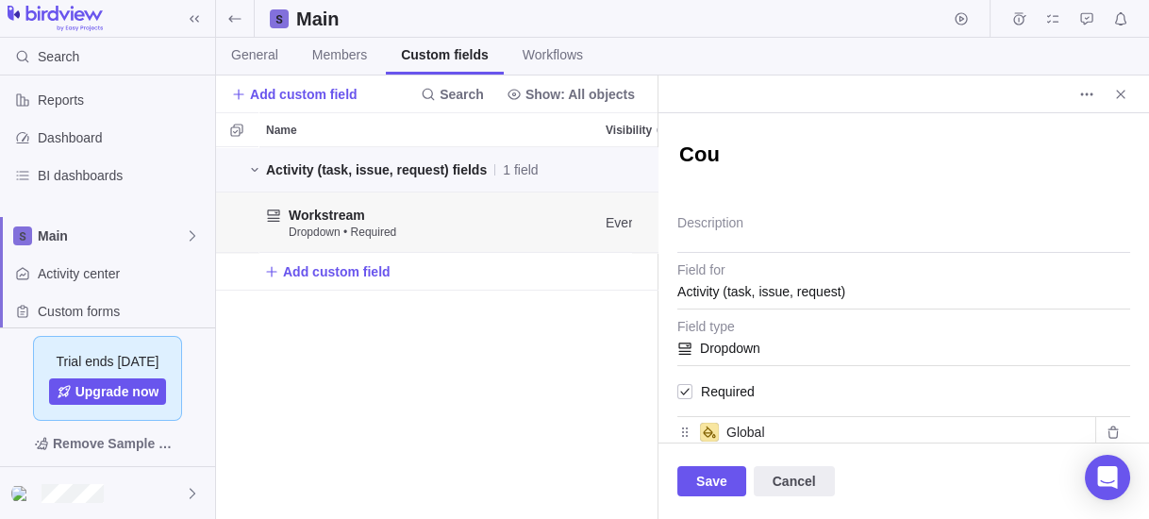
type textarea "Co"
type textarea "x"
type textarea "C"
type textarea "x"
type textarea "C"
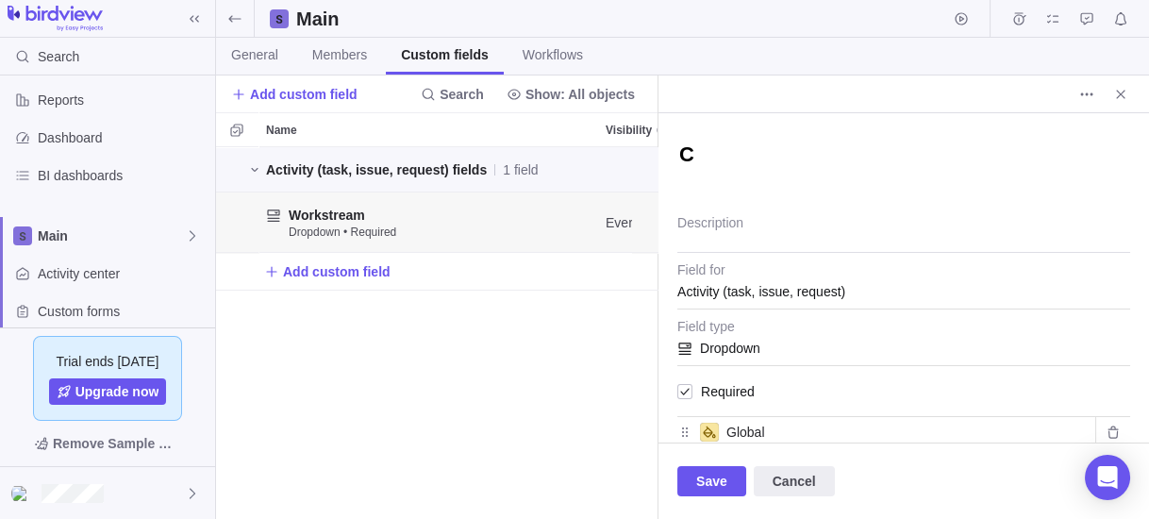
type textarea "x"
type textarea "Co"
type textarea "x"
type textarea "Cou"
type textarea "x"
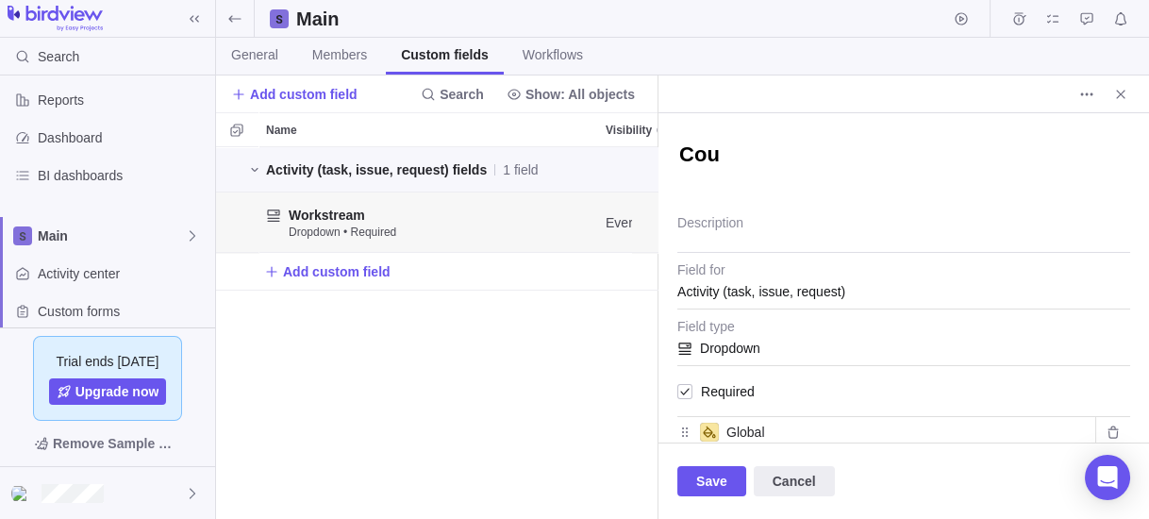
type textarea "Coun"
type textarea "x"
type textarea "Countr"
type textarea "x"
type textarea "Country"
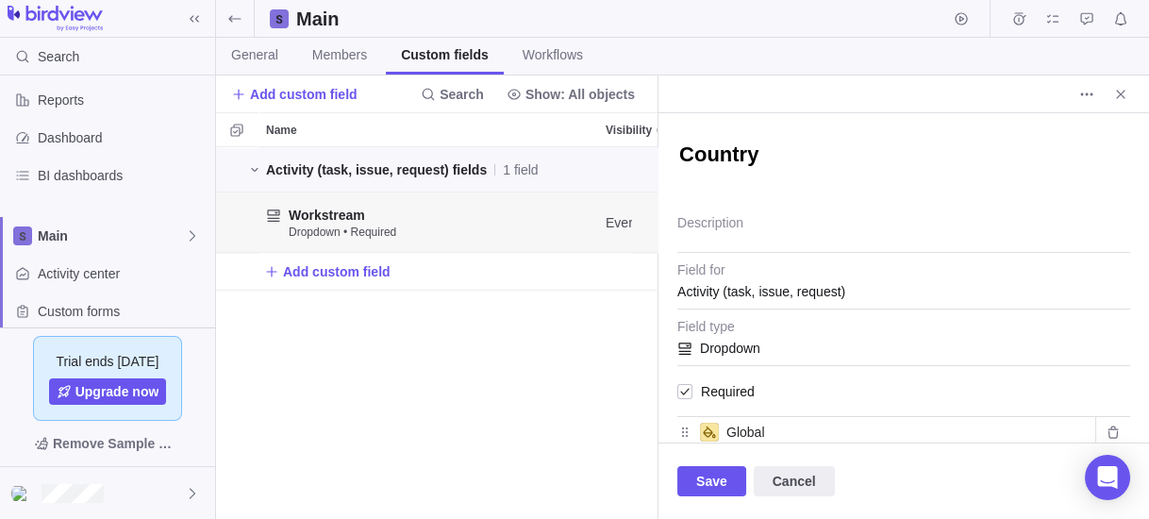
type textarea "x"
type textarea "Country"
type textarea "x"
type textarea "Country S"
type textarea "x"
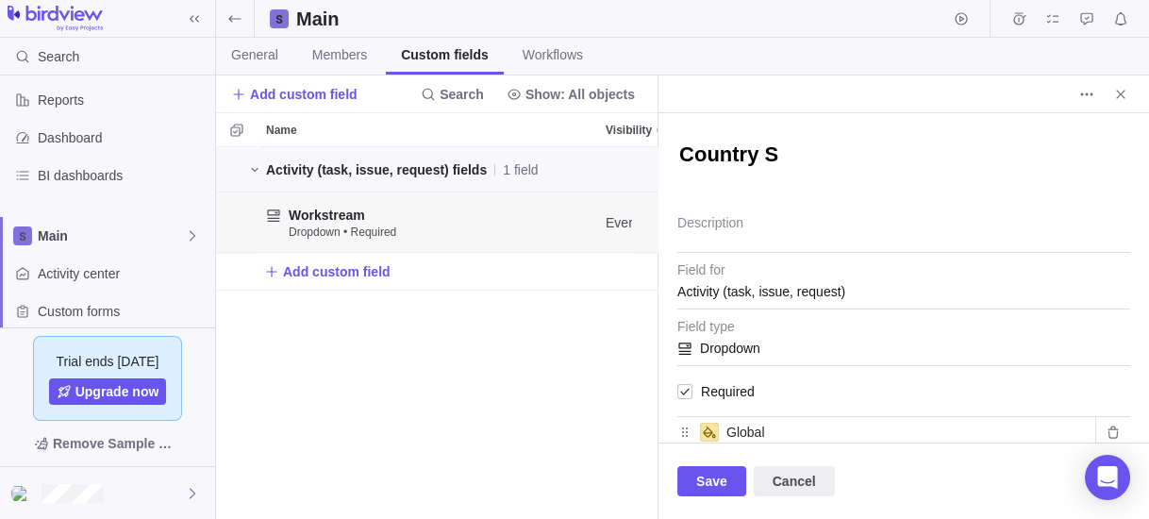
type textarea "Country Sc"
type textarea "x"
type textarea "Country Sco"
type textarea "x"
type textarea "Country Scop"
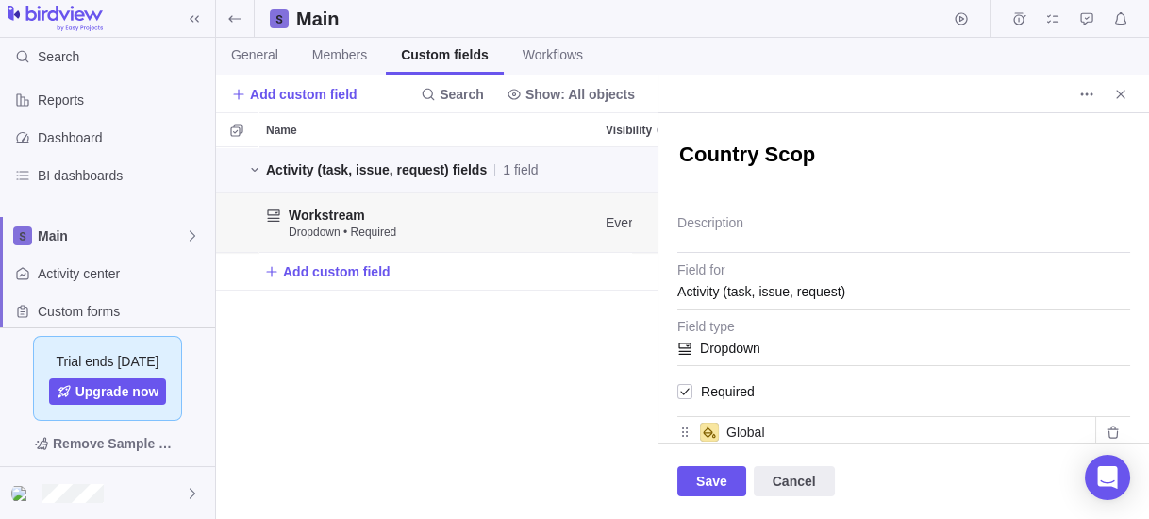
type textarea "x"
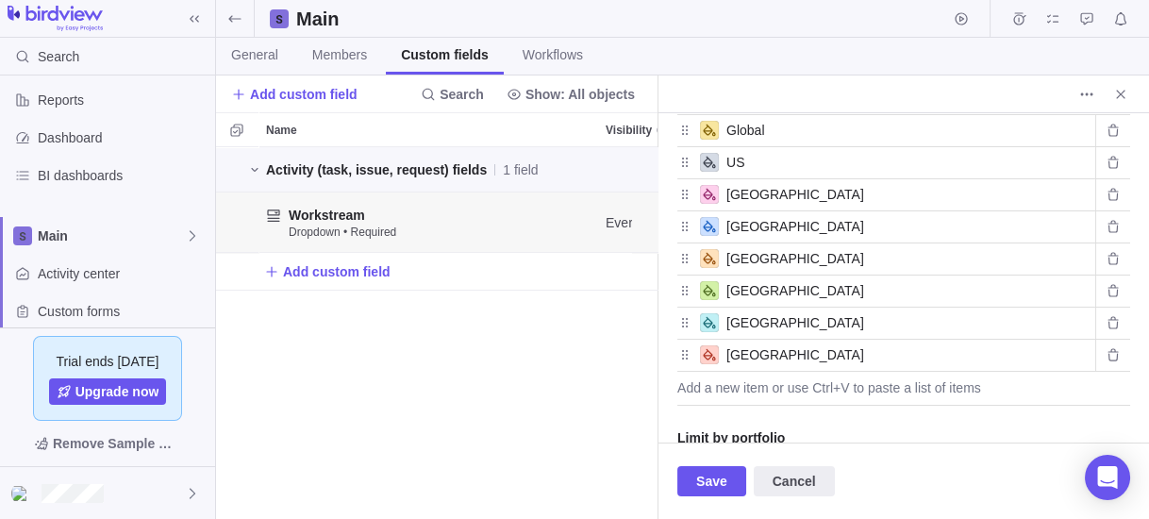
scroll to position [367, 0]
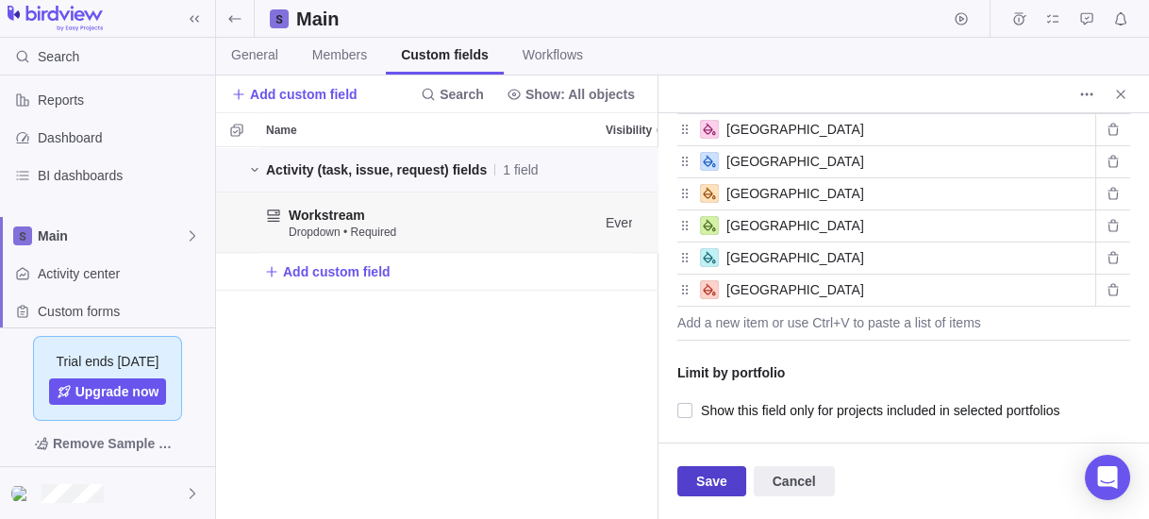
type textarea "Country Scope"
type textarea "x"
click at [713, 481] on span "Save" at bounding box center [711, 481] width 31 height 23
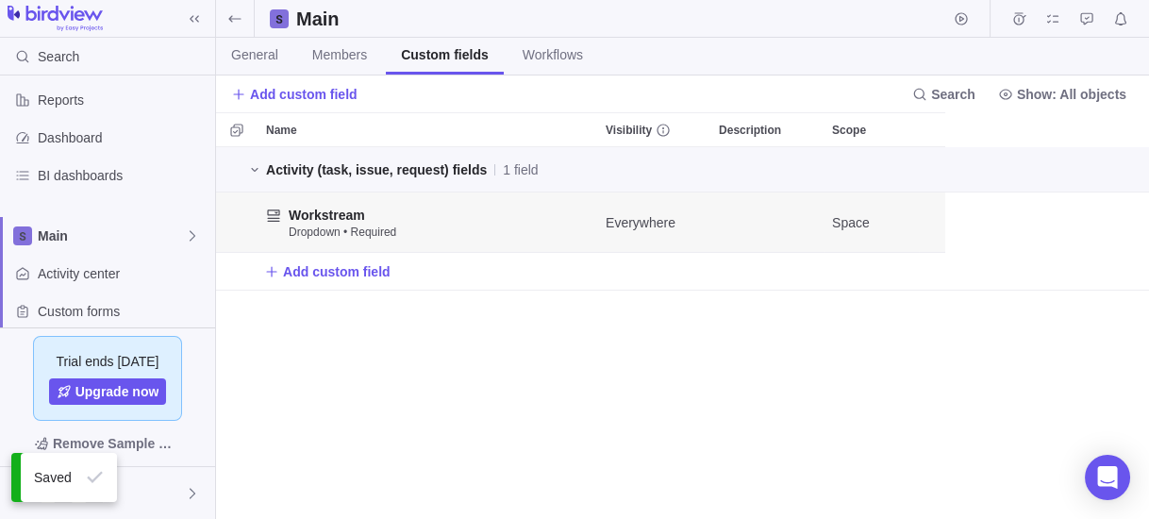
scroll to position [360, 921]
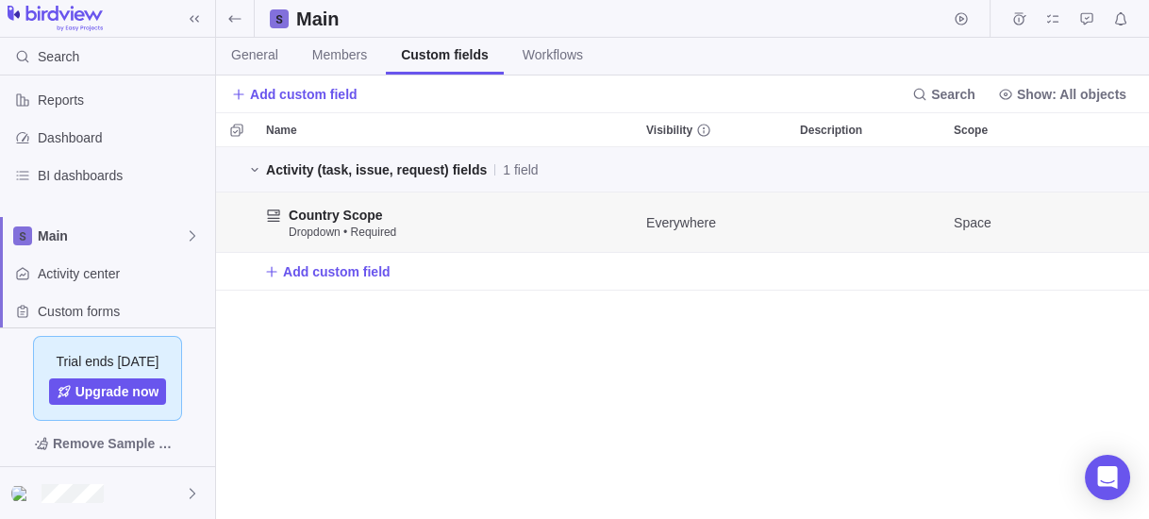
click at [1048, 259] on div "Add custom field" at bounding box center [682, 271] width 933 height 37
